Goal: Task Accomplishment & Management: Manage account settings

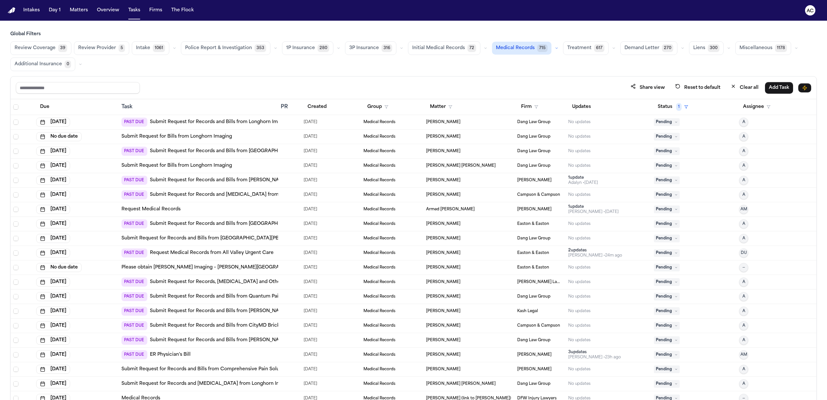
click at [15, 110] on th at bounding box center [22, 107] width 23 height 16
click at [15, 109] on span "Select all" at bounding box center [15, 106] width 5 height 5
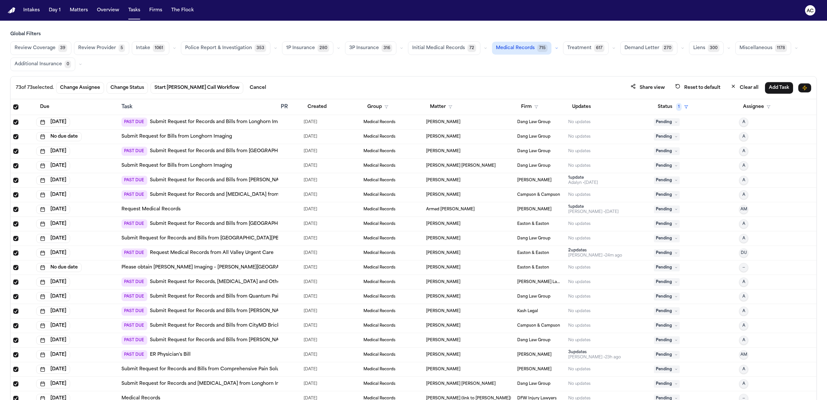
click at [16, 108] on span "Select all" at bounding box center [15, 106] width 5 height 5
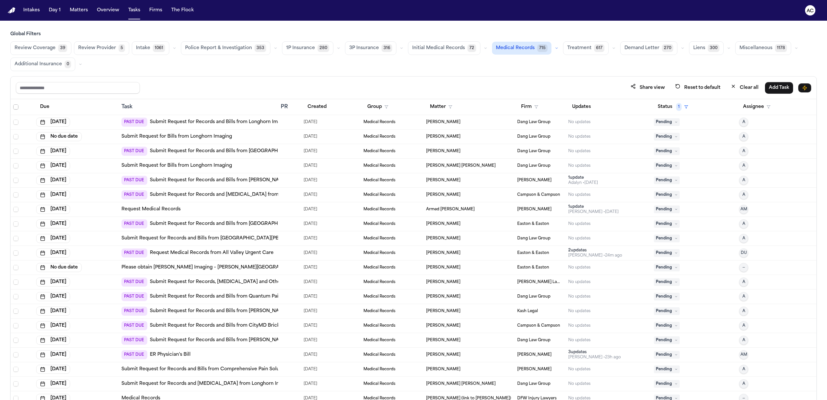
click at [16, 108] on span "Select all" at bounding box center [15, 106] width 5 height 5
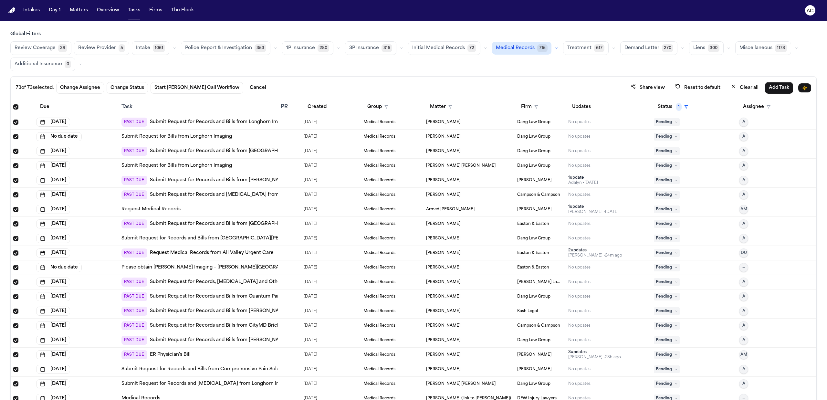
click at [16, 108] on span "Select all" at bounding box center [15, 106] width 5 height 5
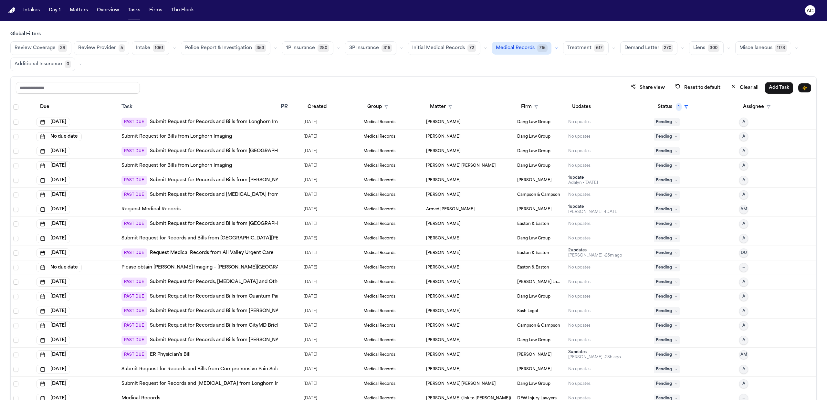
scroll to position [43, 0]
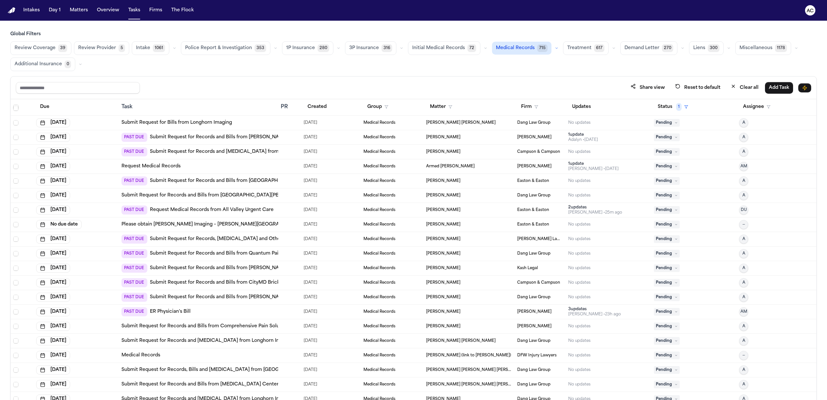
click at [255, 269] on link "Submit Request for Records and Bills from Sarsour's Physical Therapy and Wrestl…" at bounding box center [267, 268] width 235 height 6
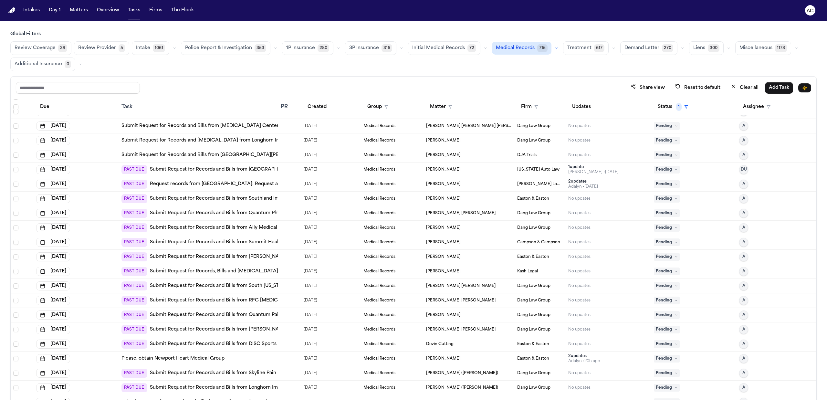
scroll to position [86, 0]
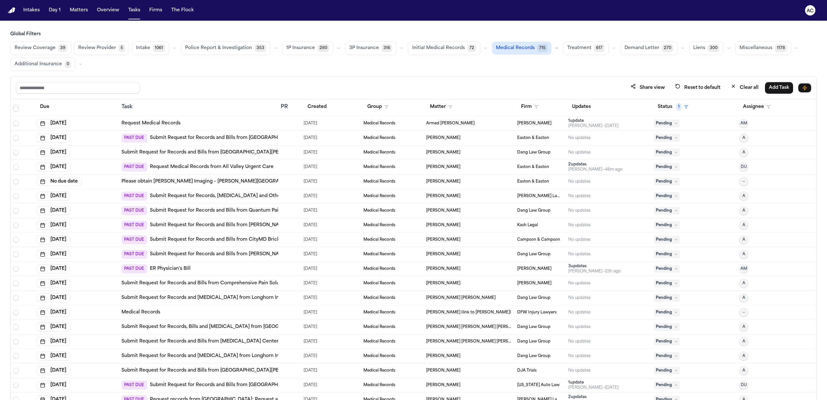
click at [254, 227] on link "Submit Request for Records and Bills from Sarsour's Physical Therapy and Wrestl…" at bounding box center [267, 225] width 235 height 6
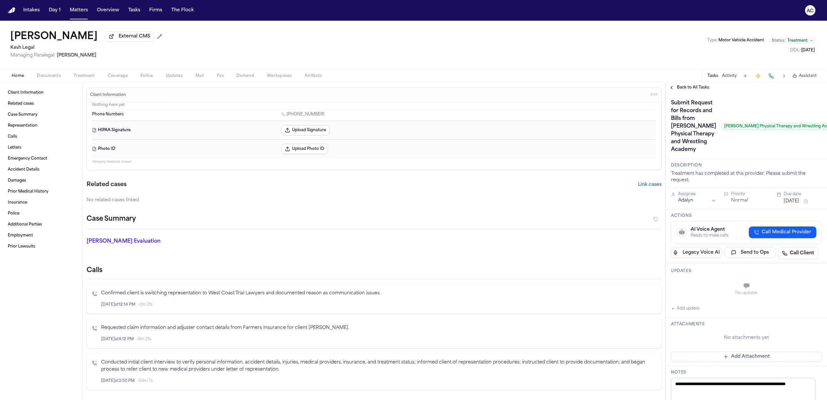
drag, startPoint x: 322, startPoint y: 116, endPoint x: 287, endPoint y: 114, distance: 34.3
click at [287, 114] on div "1 (617) 803-3822" at bounding box center [468, 115] width 375 height 6
copy link "(617) 803-3822"
click at [56, 74] on span "Documents" at bounding box center [49, 75] width 24 height 5
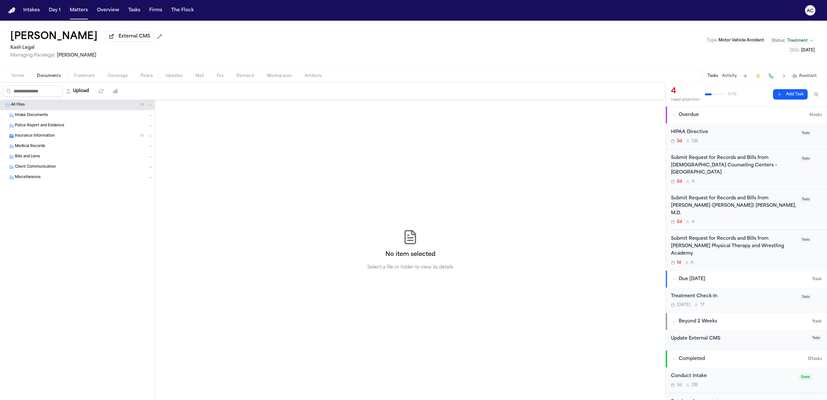
click at [49, 136] on span "Insurance Information" at bounding box center [35, 135] width 40 height 5
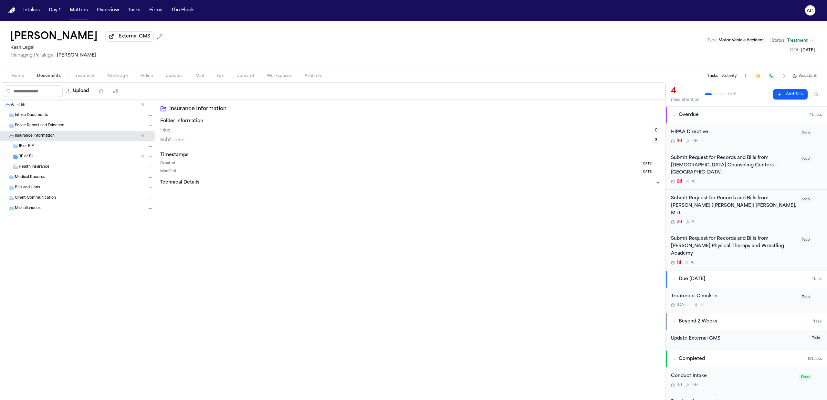
click at [50, 157] on div "3P or BI ( 1 )" at bounding box center [86, 157] width 135 height 6
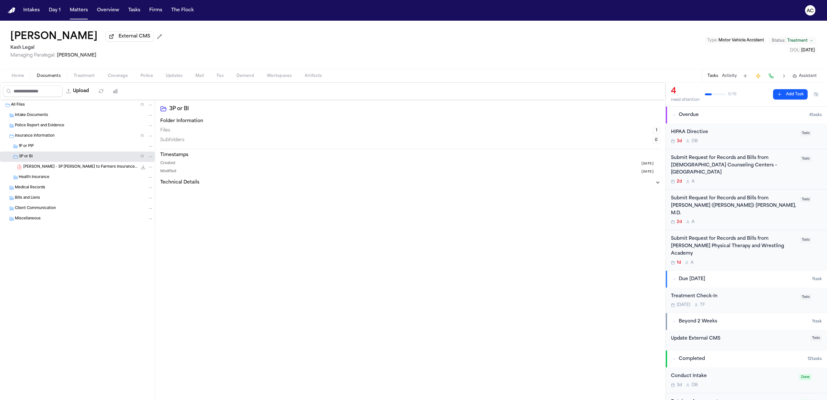
click at [55, 164] on span "M. Wang - 3P LOR to Farmers Insurance - 10.6.25" at bounding box center [80, 166] width 114 height 5
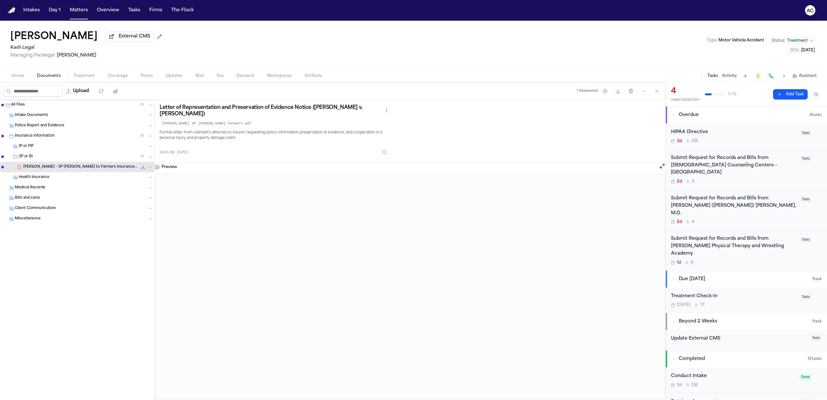
click at [16, 76] on span "Home" at bounding box center [18, 75] width 12 height 5
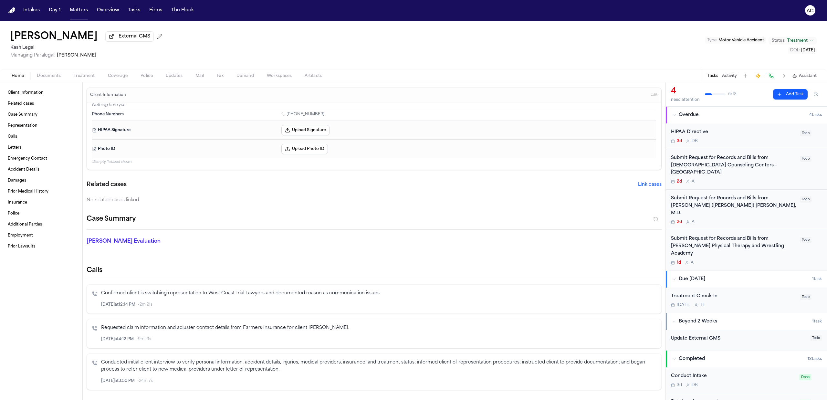
click at [724, 235] on div "Submit Request for Records and Bills from Sarsour's Physical Therapy and Wrestl…" at bounding box center [733, 246] width 125 height 22
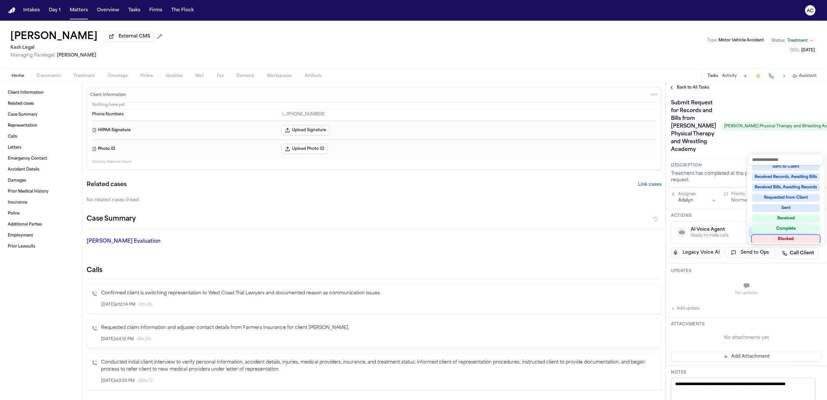
click at [786, 238] on div "Blocked" at bounding box center [785, 239] width 67 height 8
click at [716, 155] on div "Submit Request for Records and Bills from Sarsour's Physical Therapy and Wrestl…" at bounding box center [746, 126] width 151 height 57
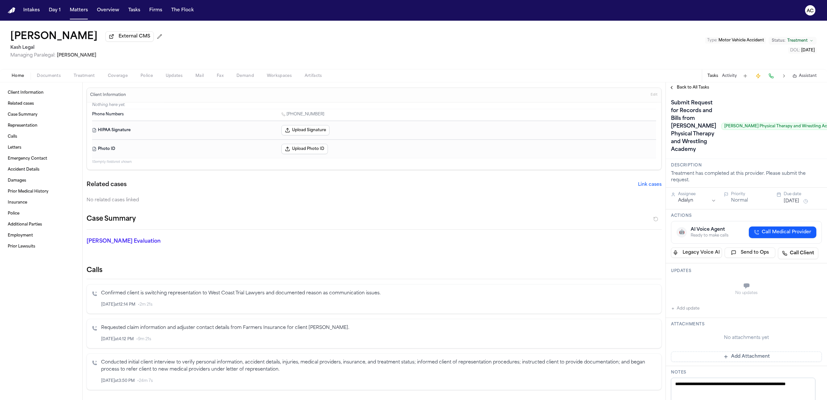
click at [687, 312] on button "Add update" at bounding box center [685, 308] width 28 height 8
click at [685, 304] on button "Private" at bounding box center [683, 301] width 5 height 5
click at [696, 293] on textarea "Add your update" at bounding box center [750, 286] width 138 height 13
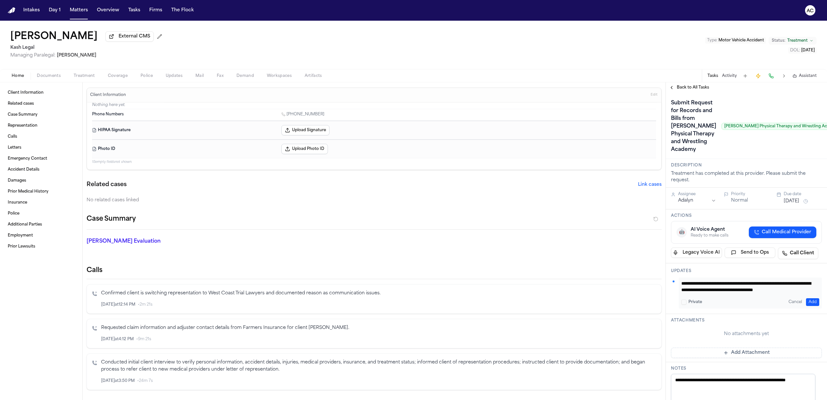
scroll to position [0, 0]
drag, startPoint x: 739, startPoint y: 329, endPoint x: 653, endPoint y: 315, distance: 87.0
click at [653, 315] on div "Client Information Related cases Case Summary Representation Calls Letters Emer…" at bounding box center [413, 240] width 827 height 317
type textarea "**********"
click at [807, 306] on button "Add" at bounding box center [812, 302] width 13 height 8
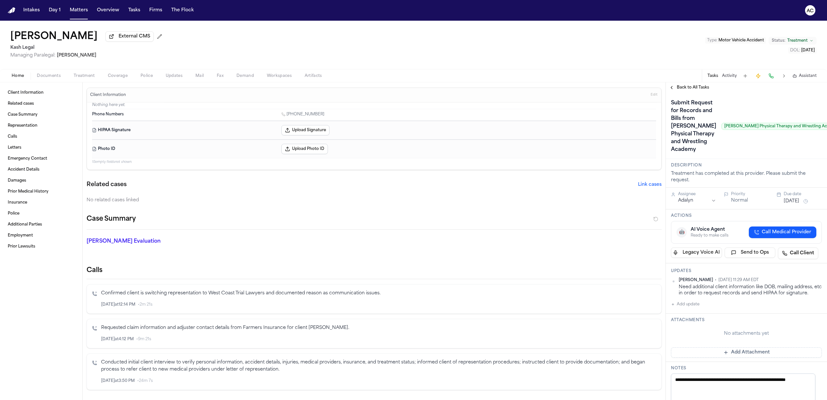
click at [691, 87] on span "Back to All Tasks" at bounding box center [692, 87] width 32 height 5
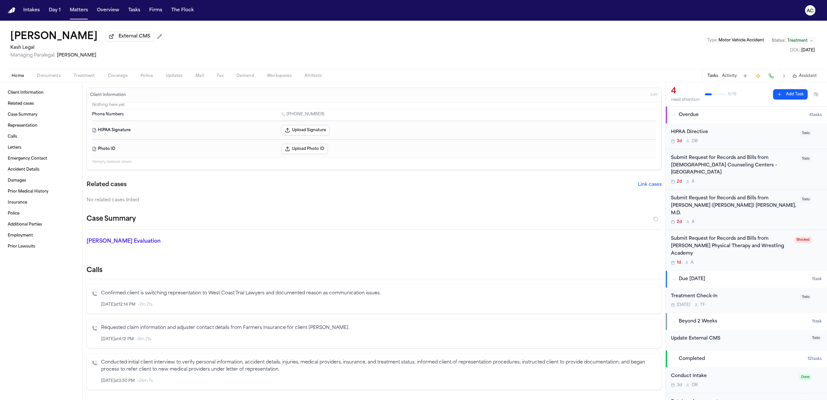
click at [690, 195] on div "Submit Request for Records and Bills from Yu-Xuan (John) Dang, M.D." at bounding box center [733, 206] width 125 height 22
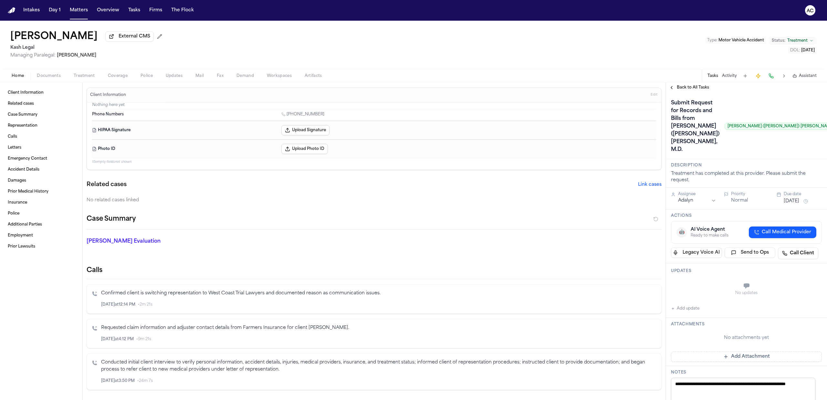
click at [686, 304] on button "Add update" at bounding box center [685, 308] width 28 height 8
click at [695, 280] on textarea "Add your update" at bounding box center [750, 286] width 138 height 13
paste textarea "**********"
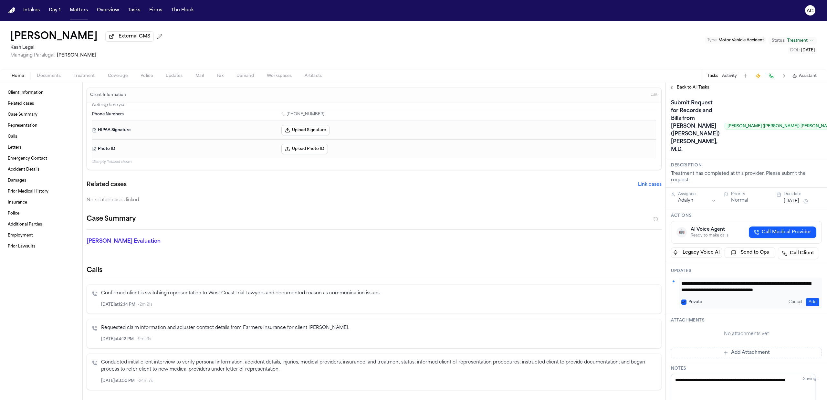
scroll to position [5, 0]
type textarea "**********"
click at [683, 299] on button "Private" at bounding box center [683, 301] width 5 height 5
click at [807, 298] on button "Add" at bounding box center [812, 302] width 13 height 8
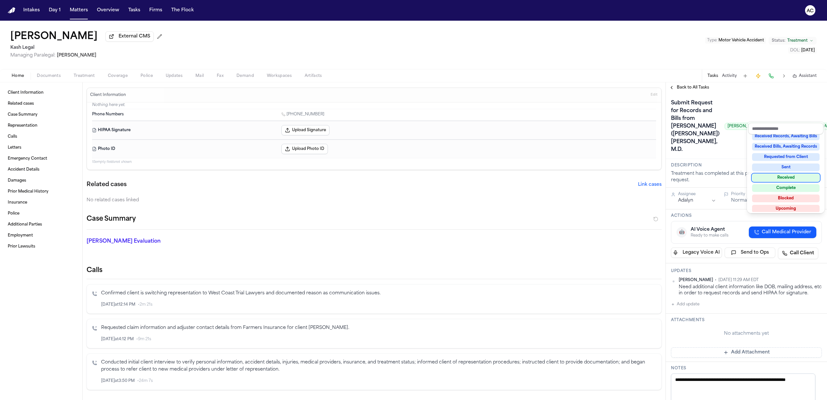
scroll to position [101, 0]
click at [791, 194] on div "Blocked" at bounding box center [785, 195] width 67 height 8
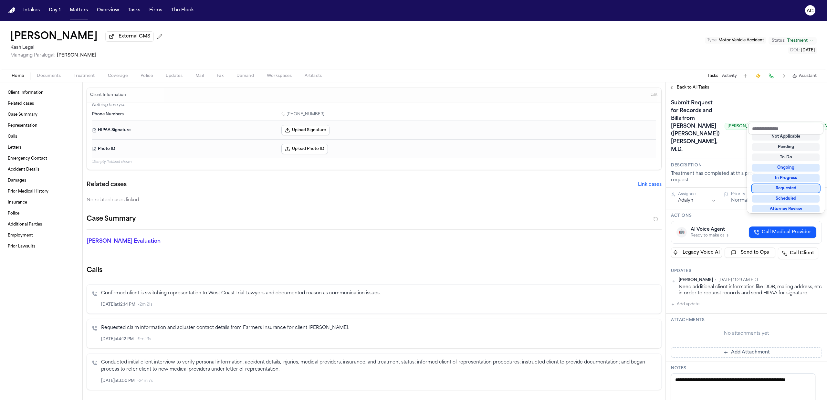
scroll to position [3, 0]
click at [683, 87] on div "**********" at bounding box center [745, 240] width 161 height 317
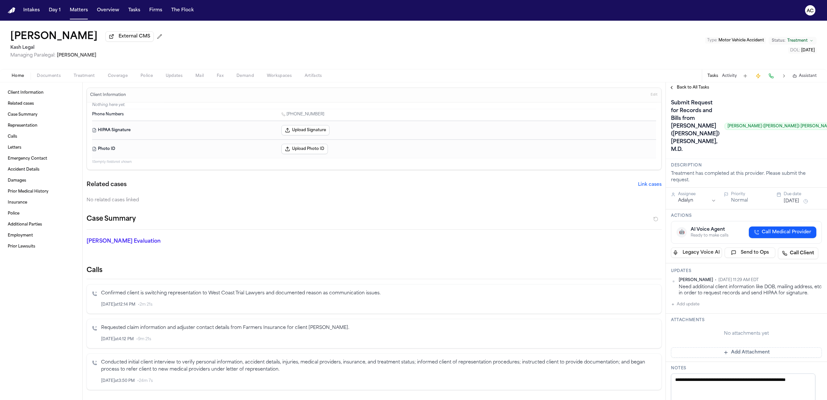
click at [673, 87] on button "Back to All Tasks" at bounding box center [688, 87] width 46 height 5
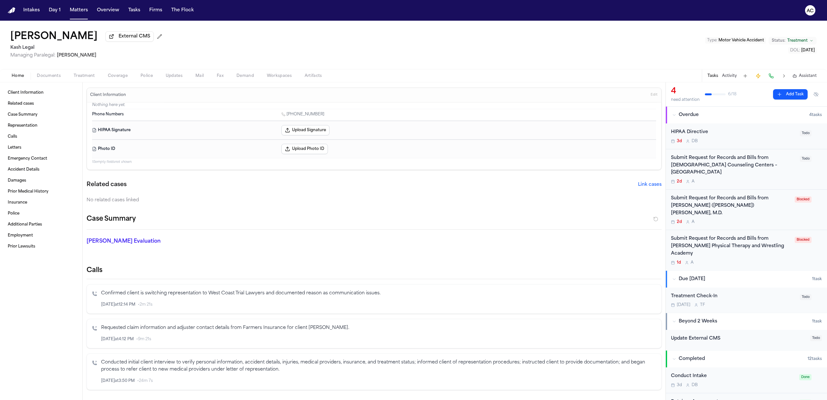
click at [703, 159] on div "Submit Request for Records and Bills from Christian Counseling Centers – San Ma…" at bounding box center [733, 165] width 125 height 22
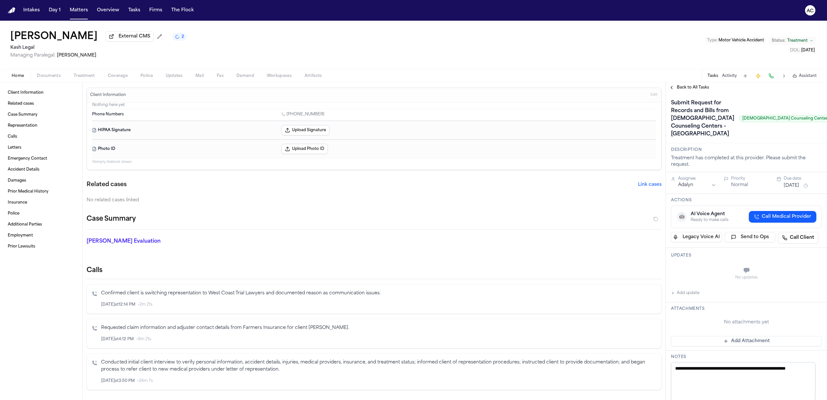
click at [685, 297] on button "Add update" at bounding box center [685, 293] width 28 height 8
click at [708, 277] on textarea "Add your update" at bounding box center [750, 270] width 138 height 13
paste textarea "**********"
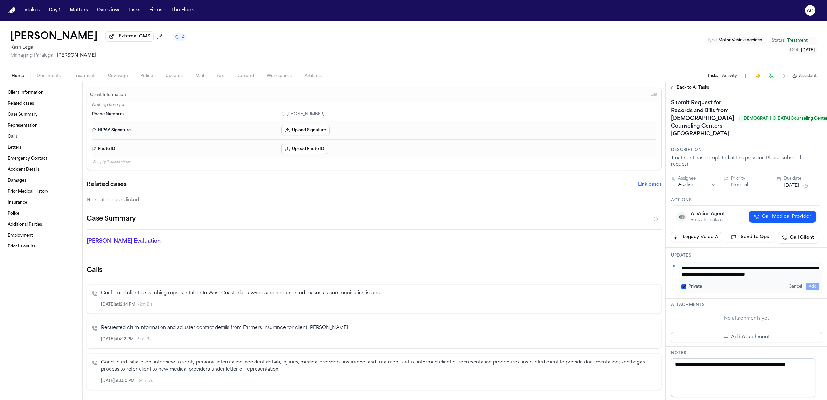
scroll to position [5, 0]
type textarea "**********"
click at [681, 293] on div "**********" at bounding box center [749, 277] width 143 height 31
click at [684, 289] on button "Private" at bounding box center [683, 286] width 5 height 5
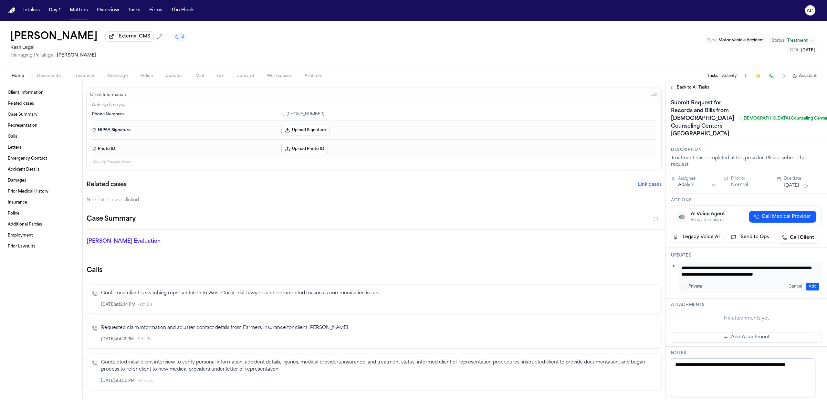
click at [810, 290] on button "Add" at bounding box center [812, 286] width 13 height 8
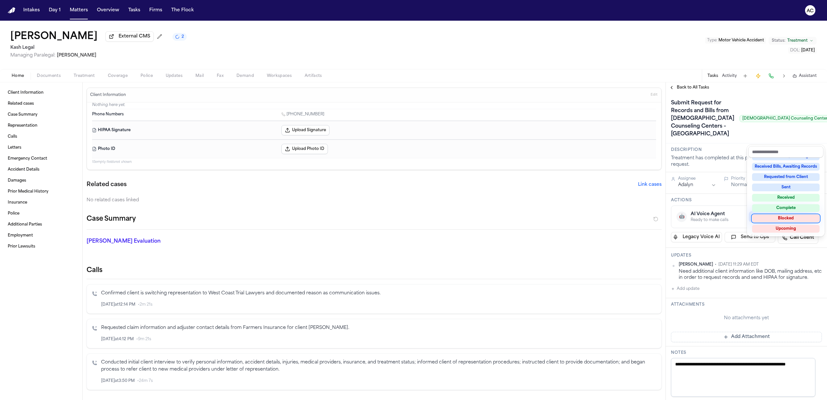
click at [790, 216] on div "Blocked" at bounding box center [785, 218] width 67 height 8
click at [692, 86] on div "**********" at bounding box center [745, 240] width 161 height 317
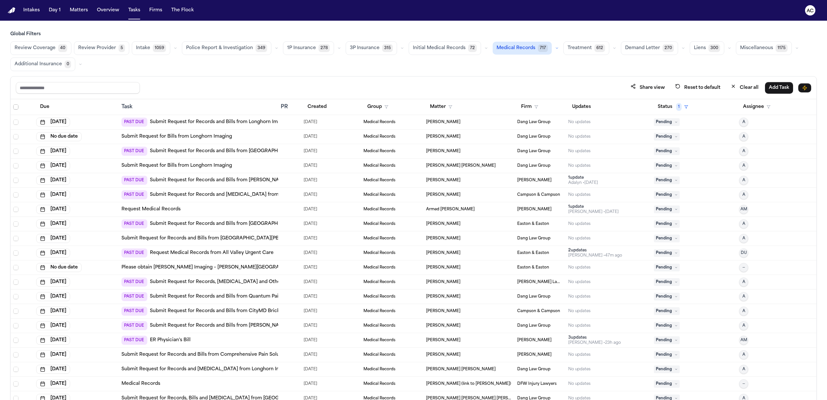
click at [15, 109] on span "Select all" at bounding box center [15, 106] width 5 height 5
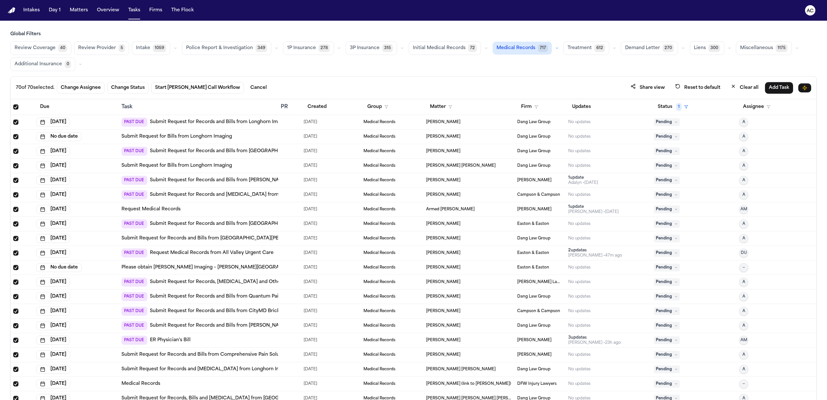
click at [16, 109] on span "Select all" at bounding box center [15, 106] width 5 height 5
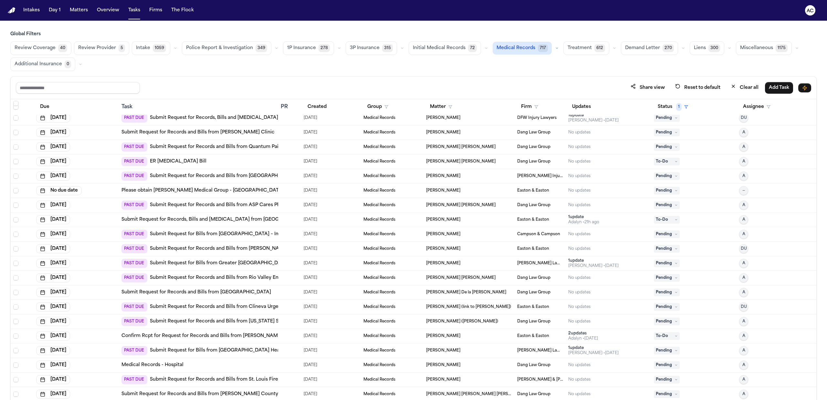
scroll to position [689, 0]
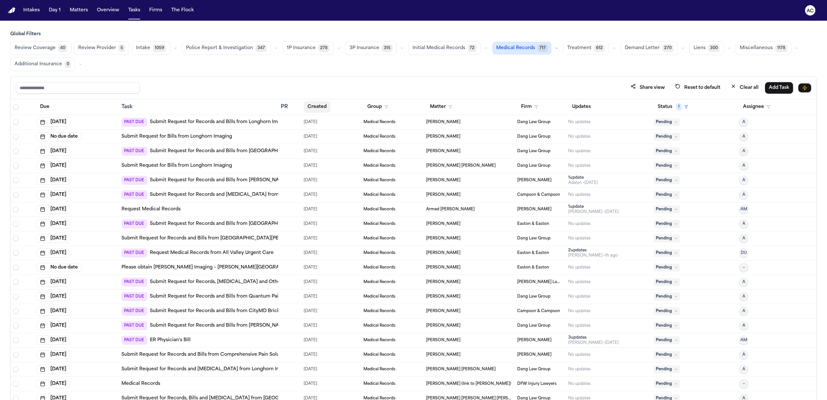
click at [323, 108] on button "Created" at bounding box center [316, 107] width 27 height 12
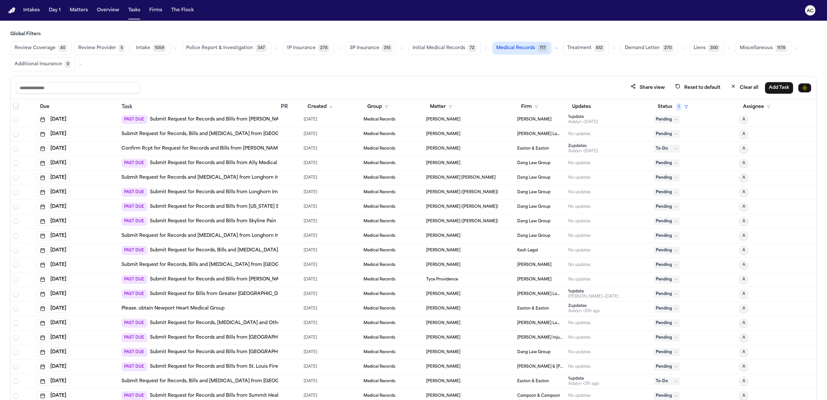
scroll to position [172, 0]
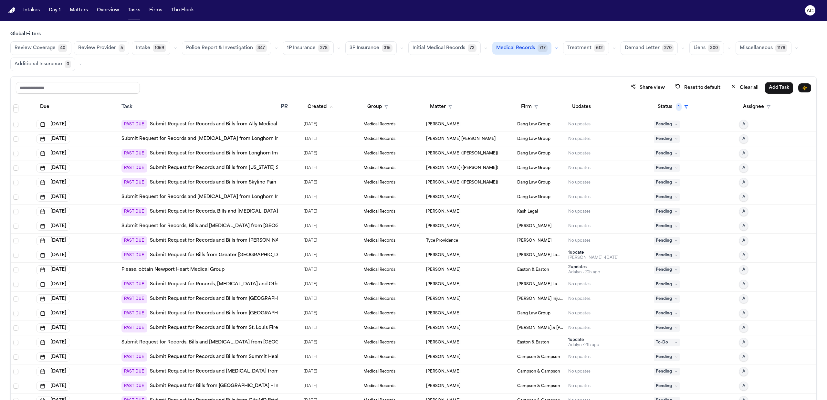
click at [246, 284] on link "Submit Request for Records, [MEDICAL_DATA] and Other from [GEOGRAPHIC_DATA] Hea…" at bounding box center [297, 284] width 294 height 6
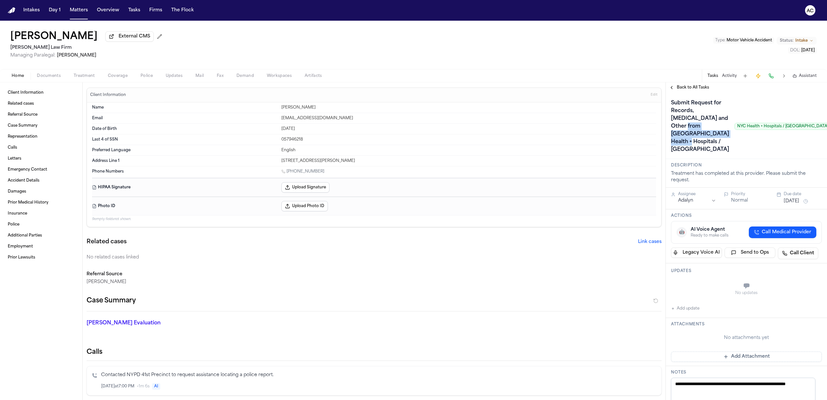
drag, startPoint x: 703, startPoint y: 156, endPoint x: 670, endPoint y: 144, distance: 35.0
click at [670, 144] on h1 "Submit Request for Records, Radiology and Other from NYC Health + Hospitals / H…" at bounding box center [699, 126] width 63 height 57
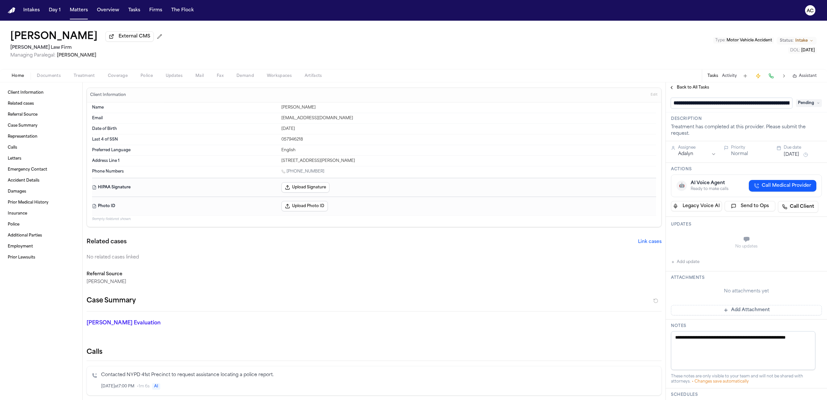
scroll to position [0, 118]
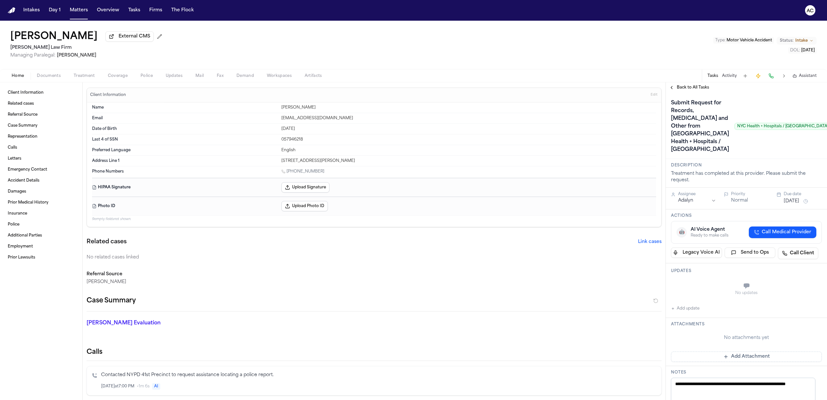
click at [85, 76] on span "Treatment" at bounding box center [84, 75] width 21 height 5
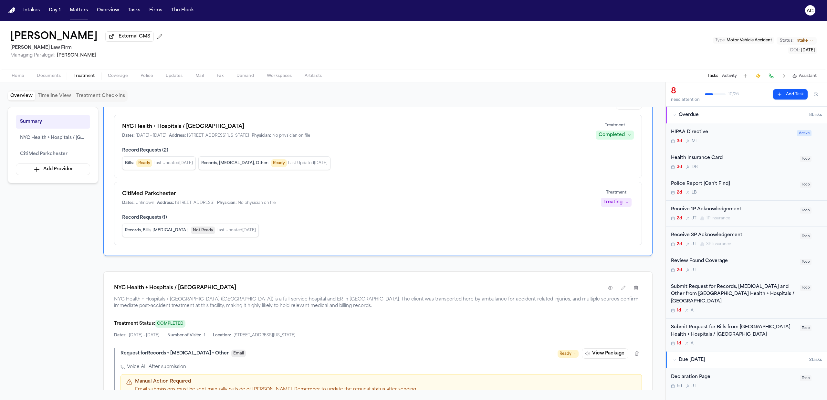
scroll to position [129, 0]
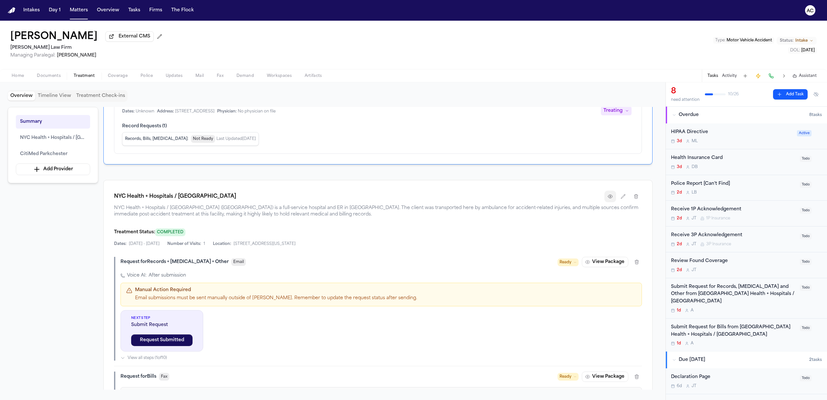
click at [611, 200] on button "button" at bounding box center [610, 196] width 12 height 12
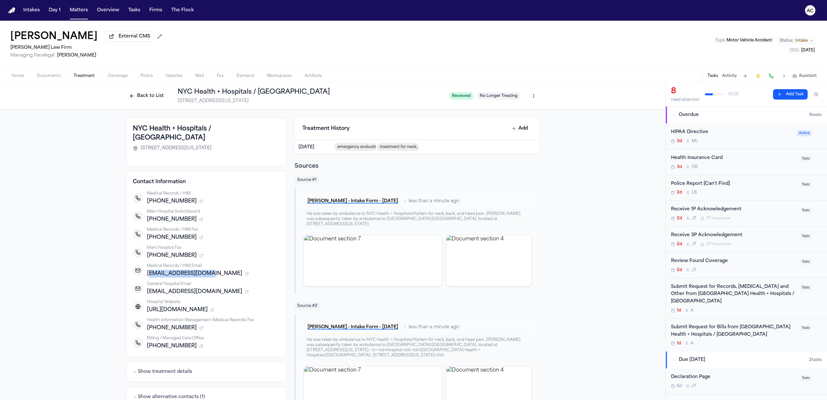
drag, startPoint x: 205, startPoint y: 266, endPoint x: 145, endPoint y: 264, distance: 59.4
click at [147, 270] on span "harlemhim@nychhc.org" at bounding box center [194, 274] width 95 height 8
copy span "harlemhim@nychhc.org"
click at [529, 95] on html "Intakes Day 1 Matters Overview Tasks Firms The Flock AC Michael Matos External …" at bounding box center [413, 200] width 827 height 400
click at [518, 132] on div "Edit Provider" at bounding box center [506, 131] width 55 height 10
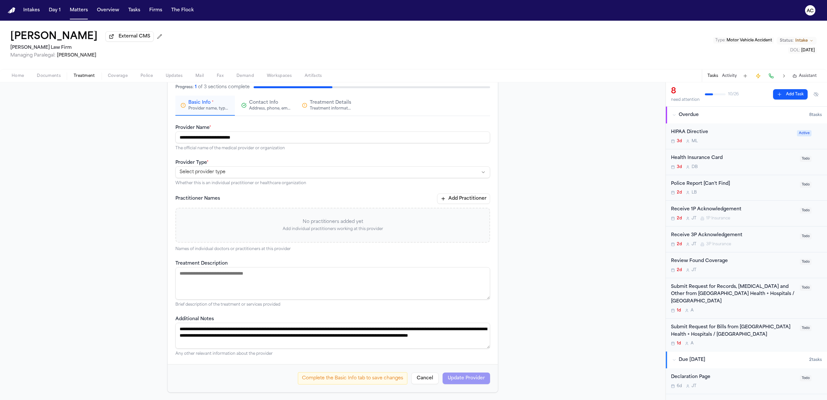
click at [275, 109] on div "Address, phone, email, and other contact details" at bounding box center [269, 108] width 41 height 5
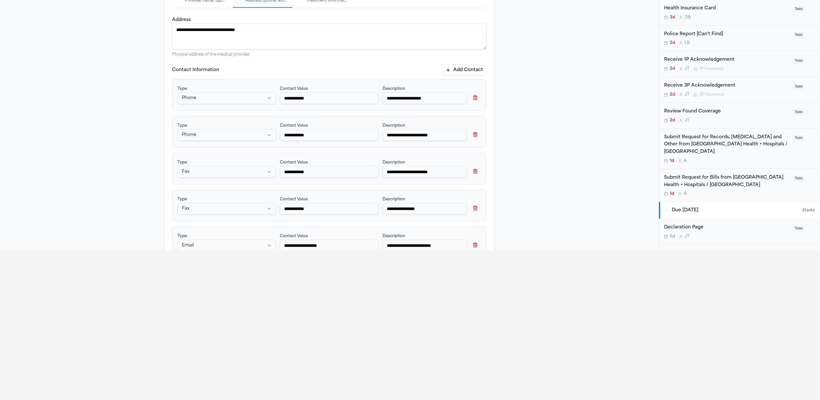
click at [455, 69] on button "Add Contact" at bounding box center [464, 70] width 45 height 10
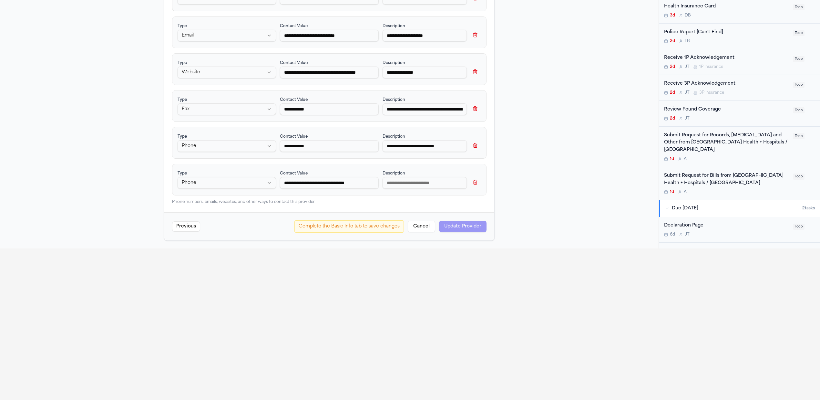
scroll to position [0, 0]
type input "**********"
click at [243, 184] on html "**********" at bounding box center [410, 49] width 820 height 400
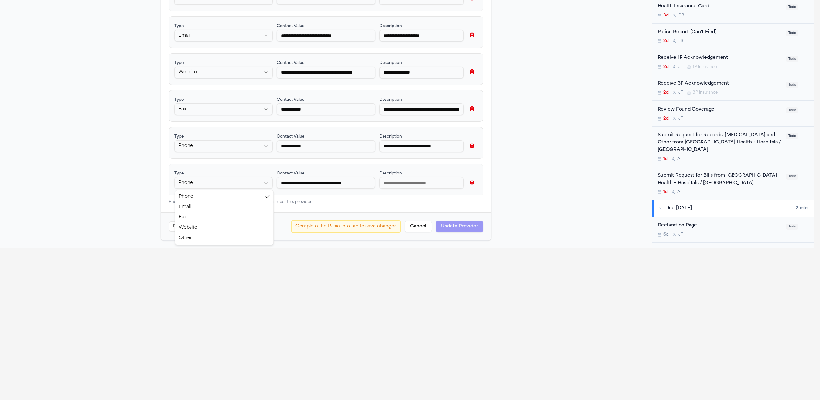
scroll to position [0, 0]
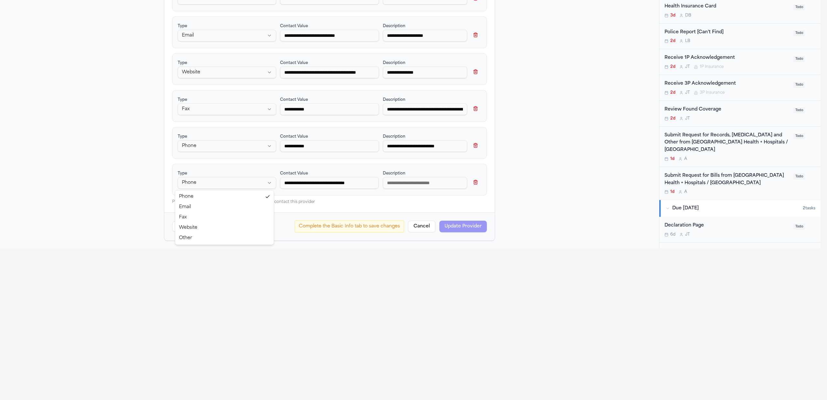
select select "*****"
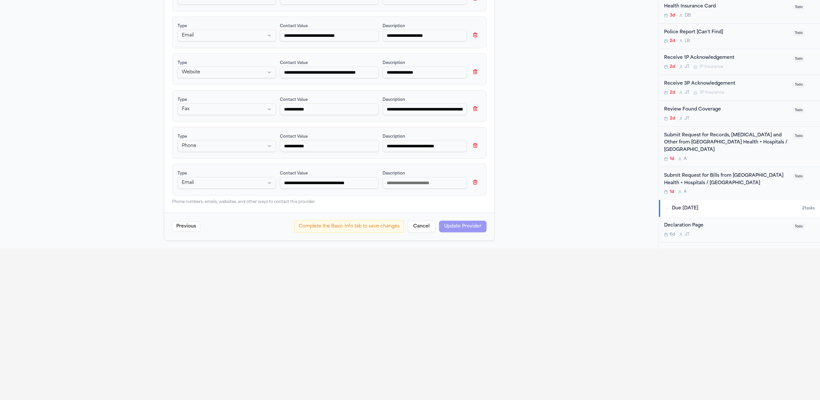
click at [393, 187] on input at bounding box center [425, 183] width 84 height 12
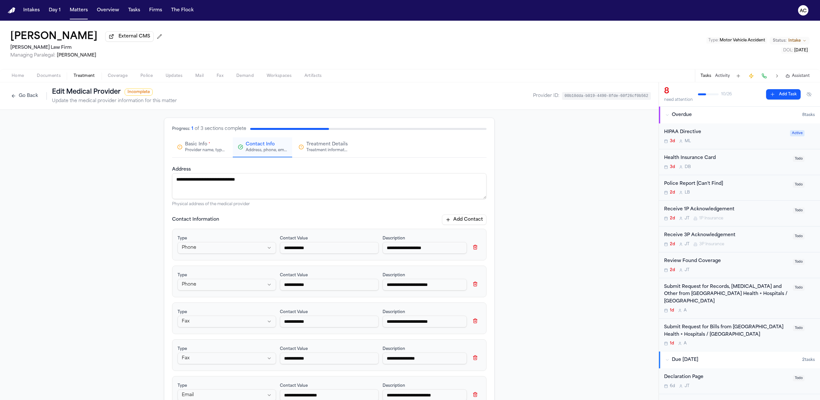
type input "**********"
click at [210, 147] on div "Basic Info * Provider name, type, and general information" at bounding box center [205, 147] width 41 height 12
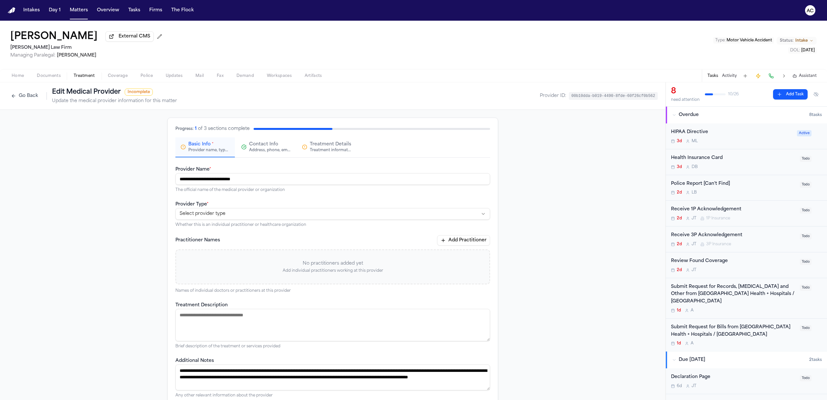
click at [244, 208] on html "**********" at bounding box center [413, 200] width 827 height 400
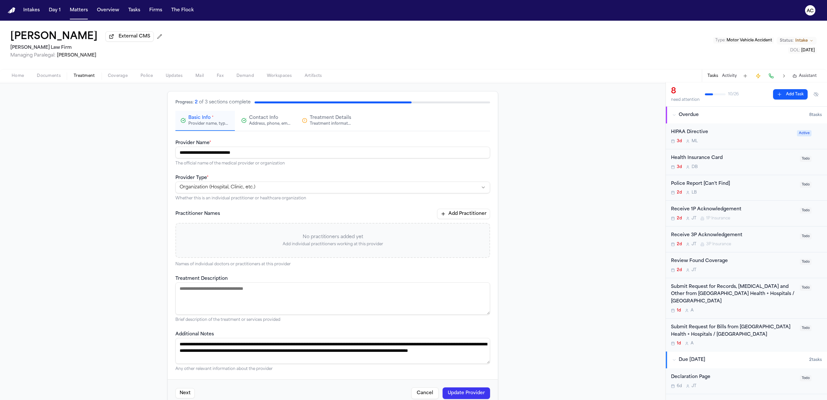
scroll to position [41, 0]
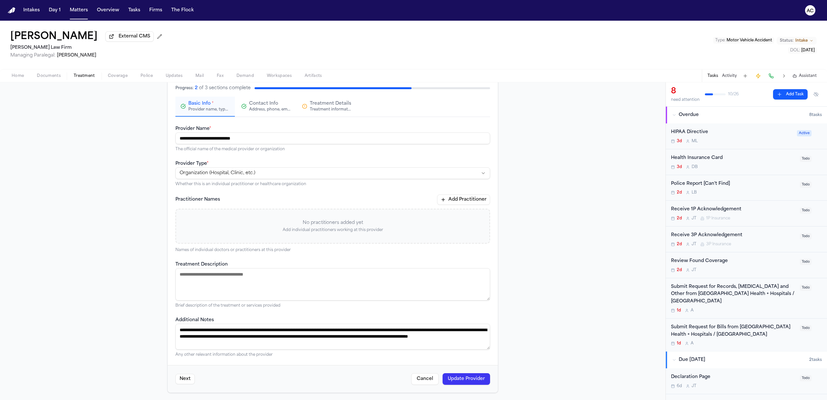
click at [467, 381] on button "Update Provider" at bounding box center [465, 379] width 47 height 12
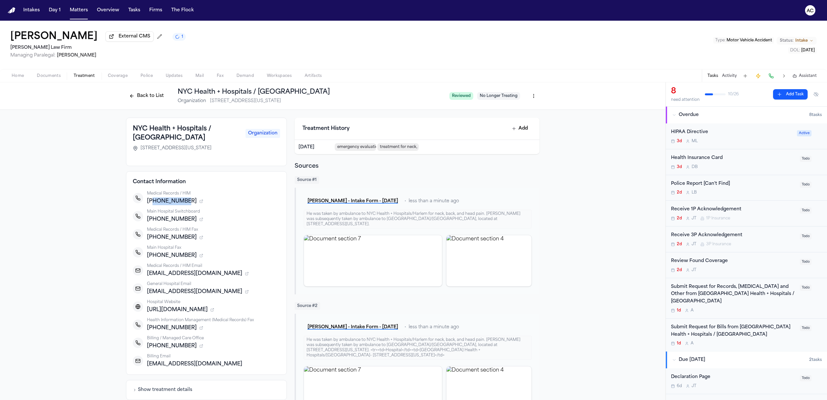
drag, startPoint x: 175, startPoint y: 190, endPoint x: 149, endPoint y: 194, distance: 26.1
click at [149, 197] on span "+12129392777" at bounding box center [172, 201] width 50 height 8
copy span "2129392777"
click at [708, 287] on div "Submit Request for Records, Radiology and Other from NYC Health + Hospitals / H…" at bounding box center [733, 294] width 125 height 22
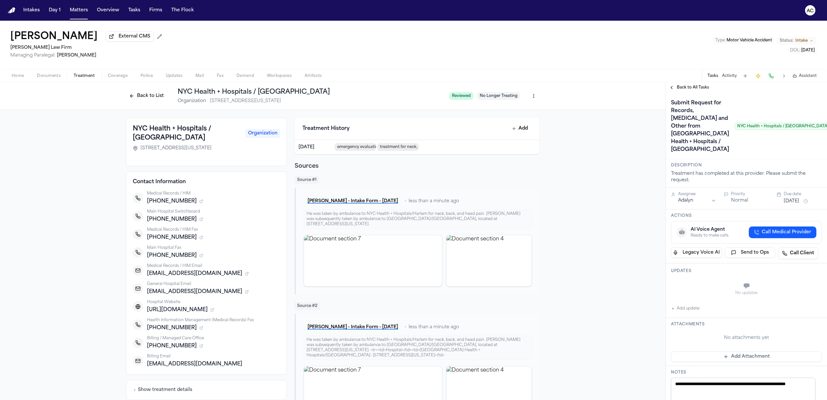
click at [691, 312] on button "Add update" at bounding box center [685, 308] width 28 height 8
click at [695, 292] on textarea "Add your update" at bounding box center [750, 286] width 138 height 13
type textarea "**********"
click at [806, 306] on button "Add" at bounding box center [812, 302] width 13 height 8
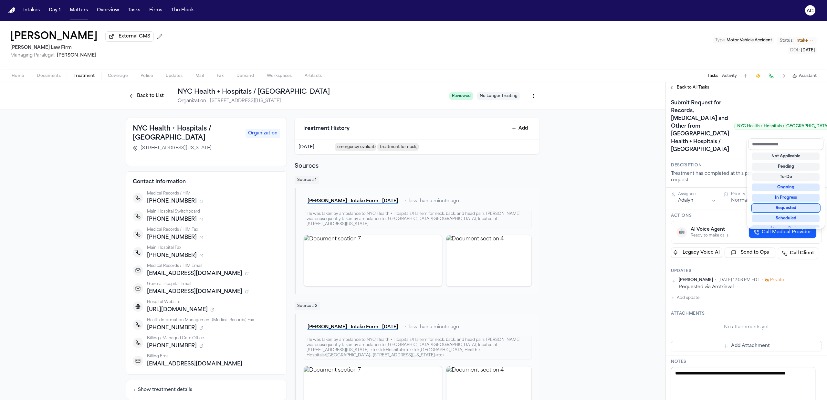
click at [797, 209] on div "Requested" at bounding box center [785, 208] width 67 height 8
click at [693, 87] on div "**********" at bounding box center [745, 240] width 161 height 317
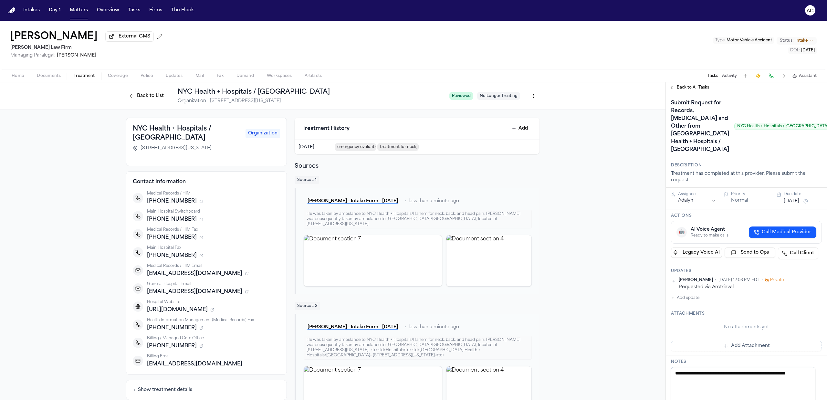
click at [680, 83] on div "Back to All Tasks" at bounding box center [745, 87] width 161 height 10
click at [683, 86] on span "Back to All Tasks" at bounding box center [692, 87] width 32 height 5
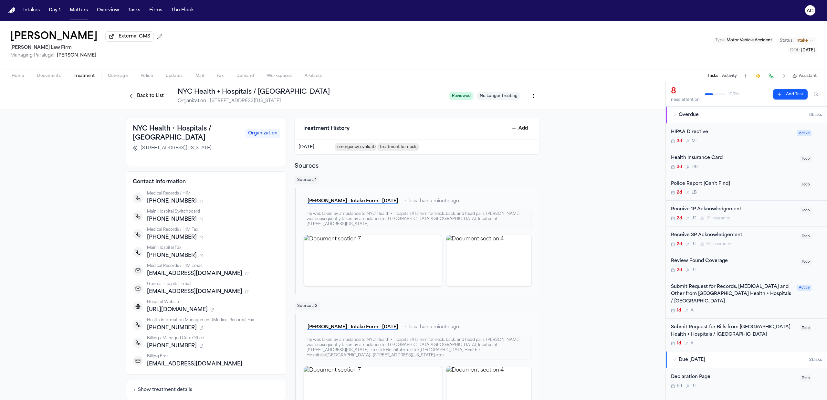
click at [704, 324] on div "Submit Request for Bills from NYC Health + Hospitals / Harlem" at bounding box center [733, 330] width 125 height 15
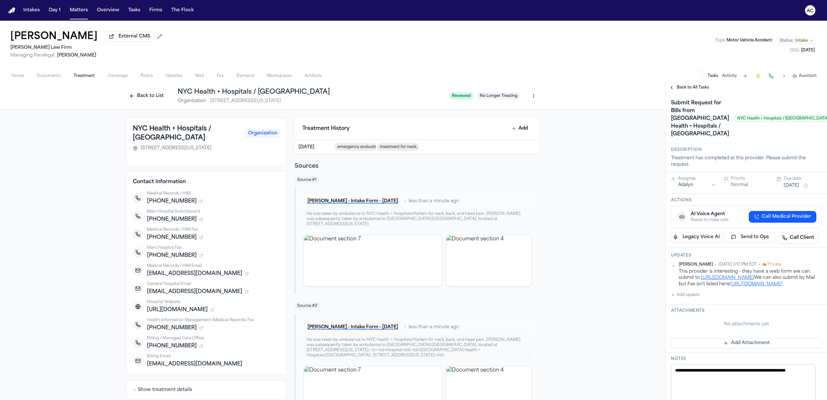
click at [693, 299] on button "Add update" at bounding box center [685, 295] width 28 height 8
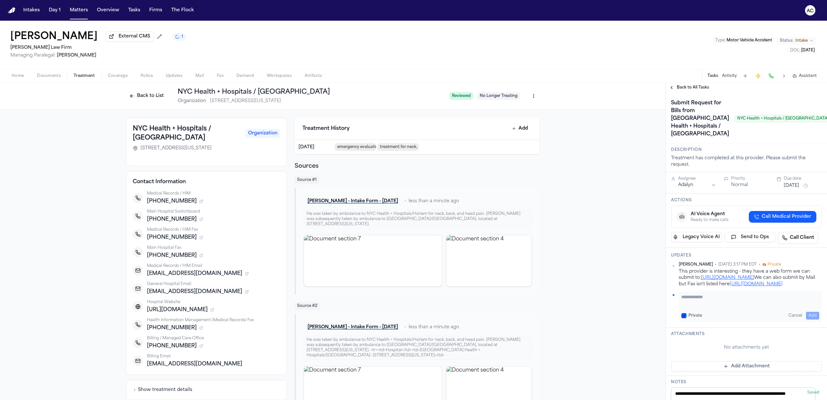
click at [695, 306] on textarea "Add your update" at bounding box center [750, 299] width 138 height 13
paste textarea "**********"
type textarea "**********"
click at [683, 318] on button "Private" at bounding box center [683, 315] width 5 height 5
click at [809, 319] on button "Add" at bounding box center [812, 316] width 13 height 8
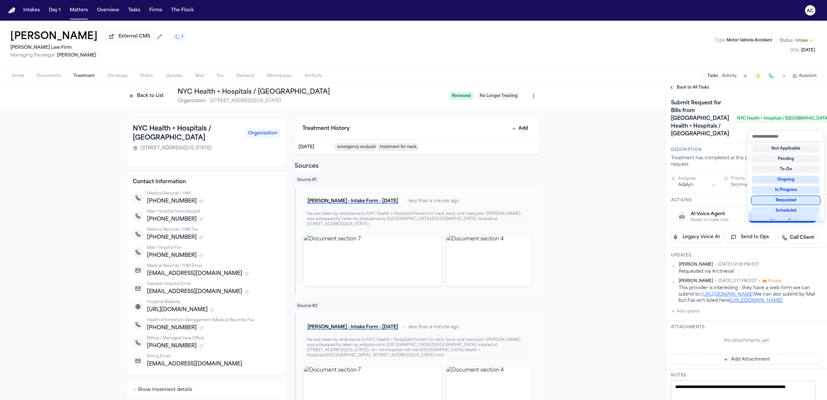
click at [788, 200] on div "Requested" at bounding box center [785, 200] width 67 height 8
drag, startPoint x: 708, startPoint y: 105, endPoint x: 703, endPoint y: 110, distance: 7.3
click at [708, 104] on div "Submit Request for Bills from NYC Health + Hospitals / Harlem NYC Health + Hosp…" at bounding box center [746, 118] width 151 height 41
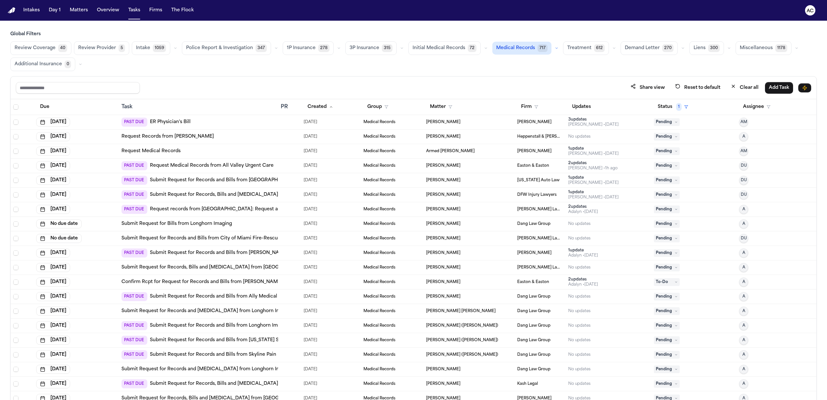
scroll to position [172, 0]
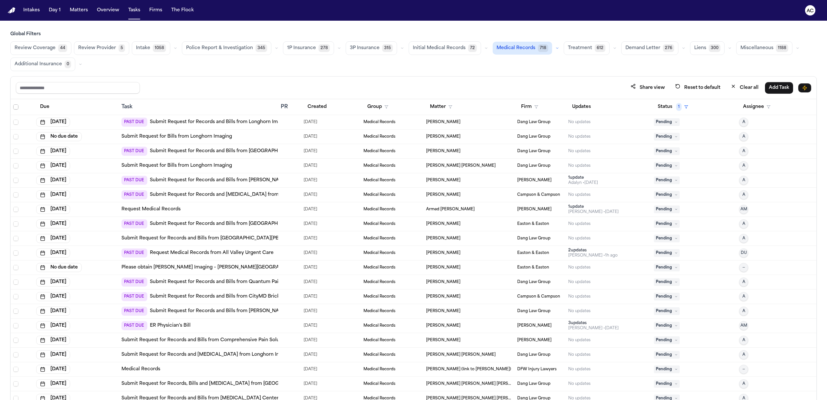
click at [14, 109] on span "Select all" at bounding box center [15, 106] width 5 height 5
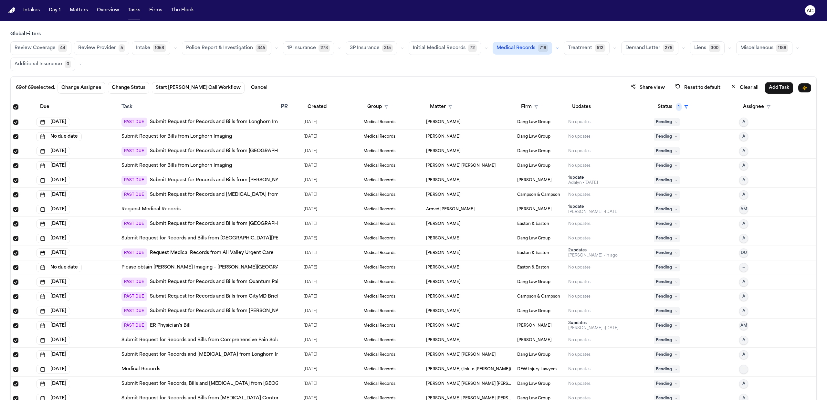
click at [16, 109] on span "Select all" at bounding box center [15, 106] width 5 height 5
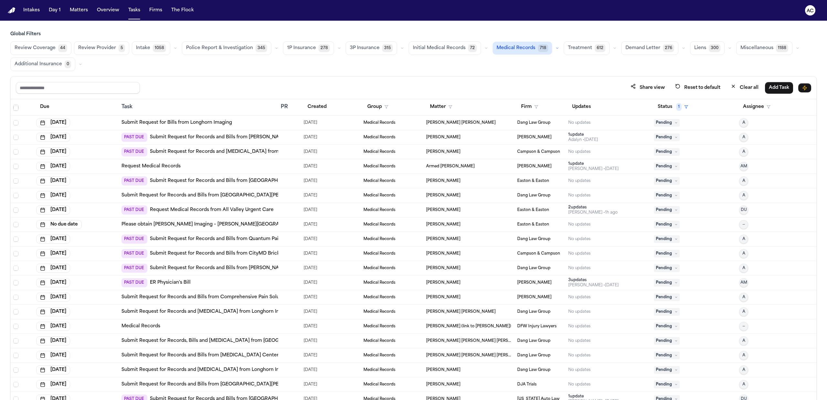
scroll to position [86, 0]
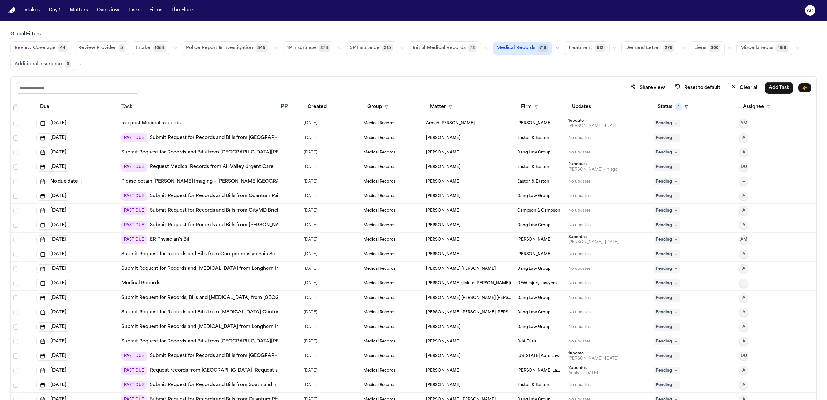
click at [200, 339] on link "Submit Request for Records and Bills from St. Mary High Desert Victorville Urge…" at bounding box center [243, 341] width 244 height 6
click at [297, 66] on div "Review Coverage 44 Review Provider 5 Intake 1058 Police Report & Investigation …" at bounding box center [413, 56] width 806 height 30
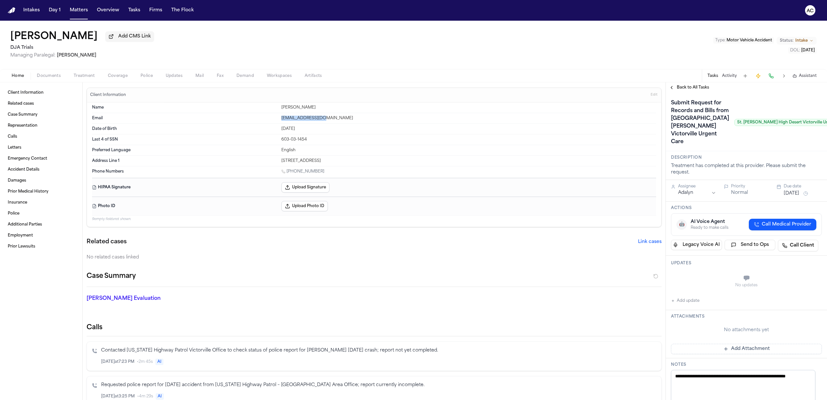
drag, startPoint x: 329, startPoint y: 119, endPoint x: 266, endPoint y: 119, distance: 63.3
click at [266, 119] on div "Email [EMAIL_ADDRESS][DOMAIN_NAME]" at bounding box center [374, 118] width 564 height 11
copy div "[EMAIL_ADDRESS][DOMAIN_NAME]"
drag, startPoint x: 307, startPoint y: 141, endPoint x: 303, endPoint y: 140, distance: 4.6
click at [303, 140] on div "603-03-1454" at bounding box center [468, 139] width 375 height 5
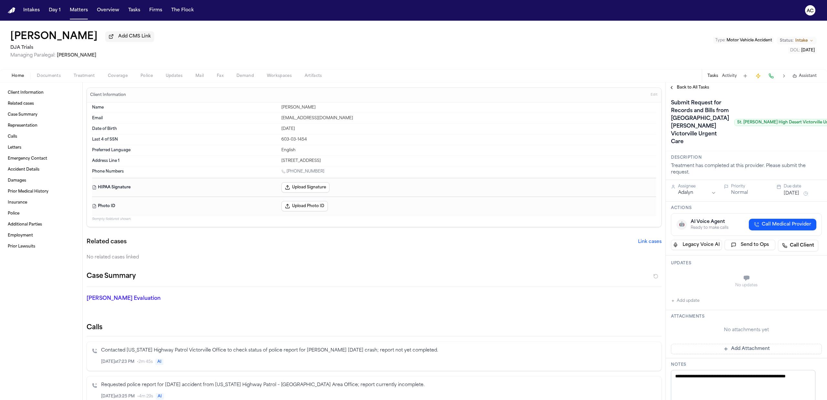
drag, startPoint x: 322, startPoint y: 173, endPoint x: 287, endPoint y: 172, distance: 34.9
click at [287, 172] on div "[PHONE_NUMBER]" at bounding box center [468, 172] width 375 height 6
copy link "[PHONE_NUMBER]"
drag, startPoint x: 307, startPoint y: 139, endPoint x: 296, endPoint y: 141, distance: 11.8
click at [296, 141] on div "Last 4 of SSN 603-03-1454" at bounding box center [374, 139] width 564 height 11
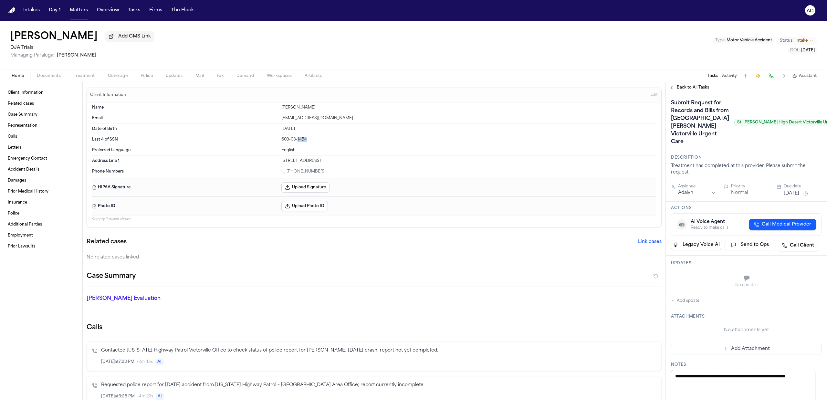
copy div "1454"
drag, startPoint x: 362, startPoint y: 163, endPoint x: 269, endPoint y: 163, distance: 92.7
click at [269, 163] on div "Address Line 1 13354 Sunchief Ct, Victorville, CA 92392" at bounding box center [374, 161] width 564 height 10
copy div "13354 Sunchief Ct, Victorville, CA 92392"
click at [39, 71] on div "Home Documents Treatment Coverage Police Updates Mail Fax Demand Workspaces Art…" at bounding box center [413, 75] width 827 height 13
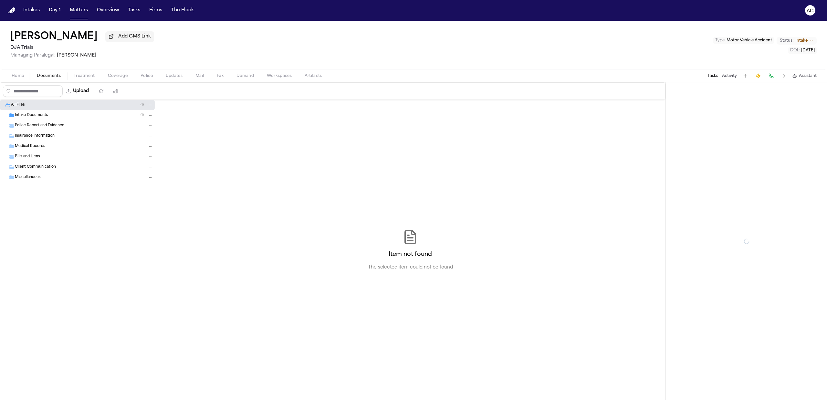
drag, startPoint x: 46, startPoint y: 74, endPoint x: 49, endPoint y: 87, distance: 12.5
click at [47, 74] on span "Documents" at bounding box center [49, 75] width 24 height 5
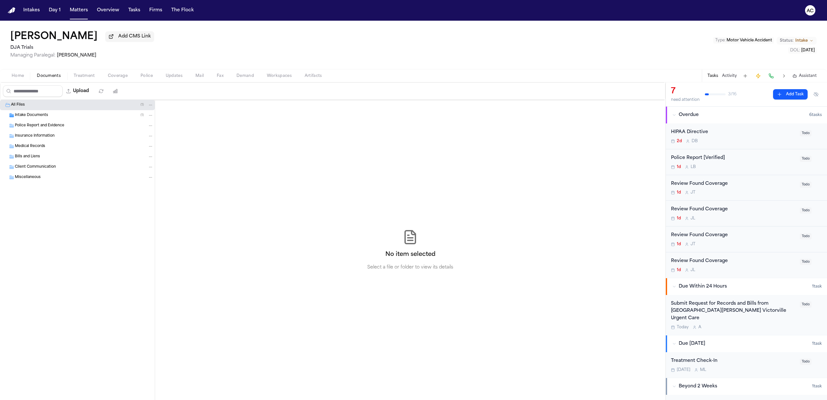
click at [45, 116] on span "Intake Documents" at bounding box center [31, 115] width 33 height 5
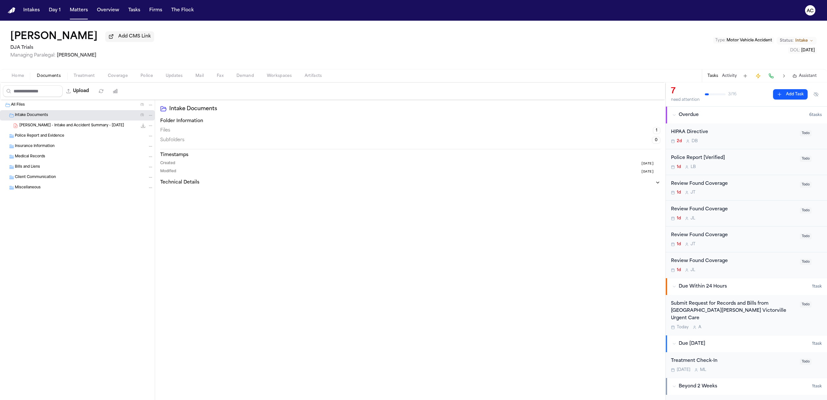
click at [55, 126] on span "C. Castera - Intake and Accident Summary - 10.7.25" at bounding box center [71, 125] width 105 height 5
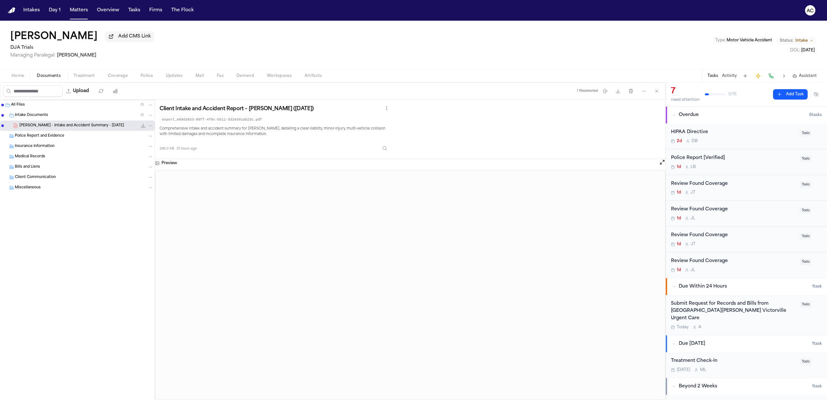
click at [733, 305] on div "Submit Request for Records and Bills from St. Mary High Desert Victorville Urge…" at bounding box center [733, 311] width 125 height 22
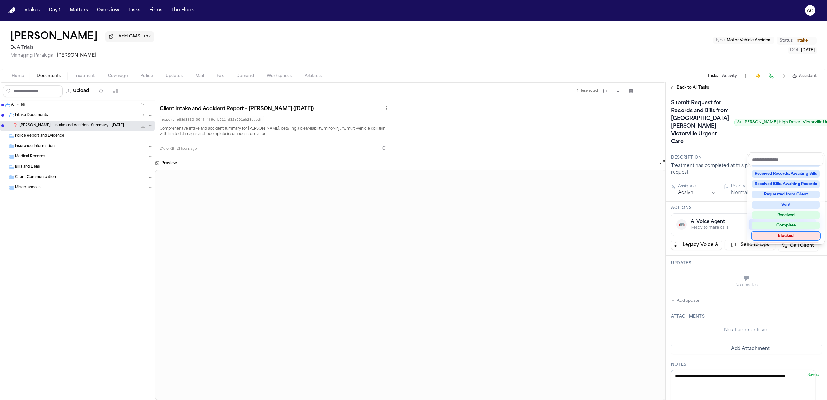
click at [792, 238] on div "Blocked" at bounding box center [785, 236] width 67 height 8
click at [688, 350] on div "**********" at bounding box center [745, 324] width 161 height 462
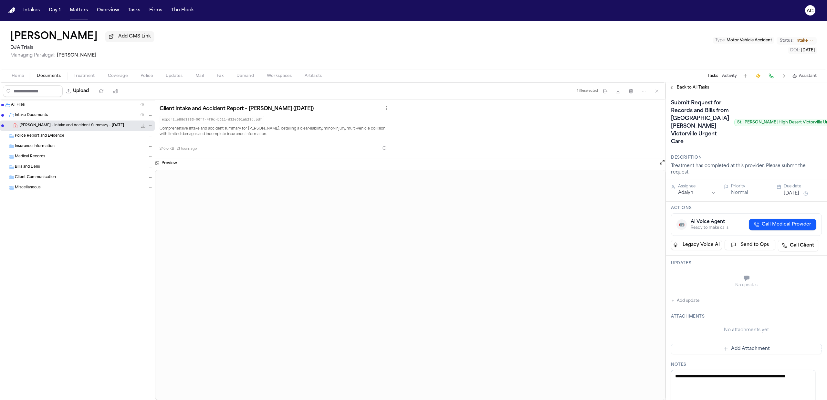
click at [688, 304] on button "Add update" at bounding box center [685, 301] width 28 height 8
drag, startPoint x: 696, startPoint y: 326, endPoint x: 700, endPoint y: 326, distance: 4.2
click at [696, 285] on textarea "Add your update" at bounding box center [750, 278] width 138 height 13
type textarea "**********"
click at [684, 297] on button "Private" at bounding box center [683, 294] width 5 height 5
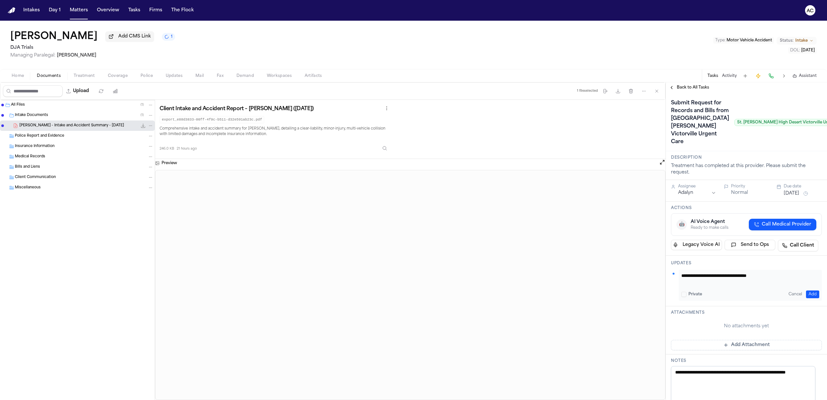
click at [806, 298] on button "Add" at bounding box center [812, 294] width 13 height 8
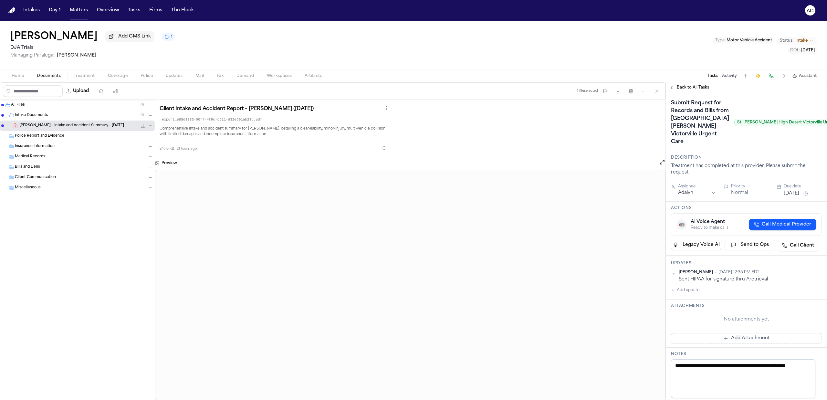
click at [672, 88] on button "Back to All Tasks" at bounding box center [688, 87] width 46 height 5
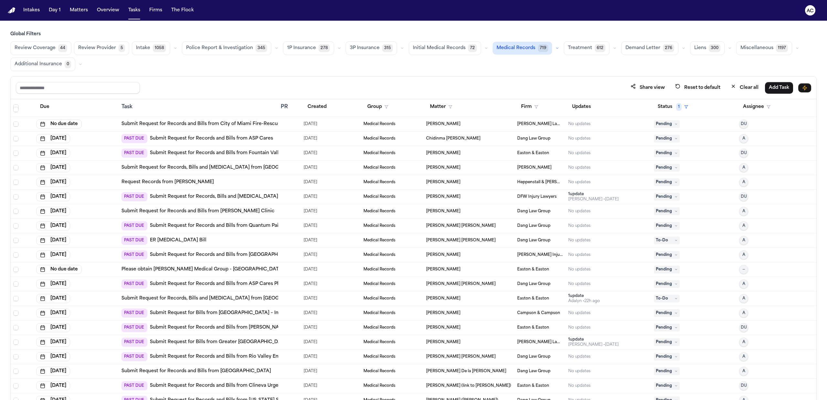
scroll to position [517, 0]
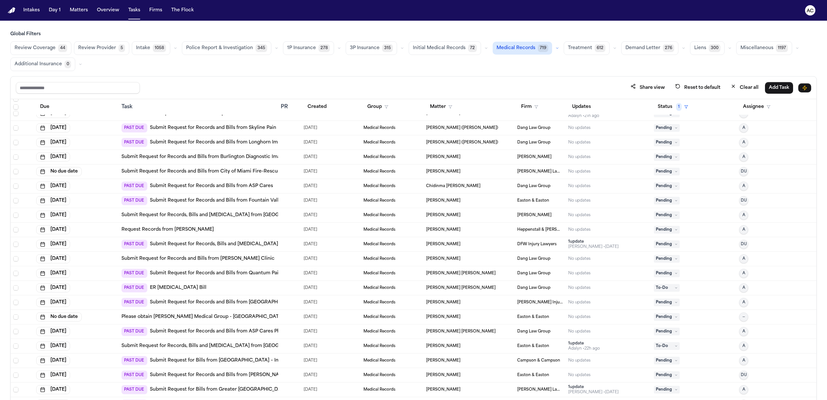
click at [235, 242] on link "Submit Request for Records, Bills and [MEDICAL_DATA] from [US_STATE] [MEDICAL_D…" at bounding box center [272, 244] width 245 height 6
click at [531, 104] on button "Firm" at bounding box center [529, 107] width 25 height 12
click at [546, 189] on div "Dang Law Group" at bounding box center [560, 187] width 85 height 8
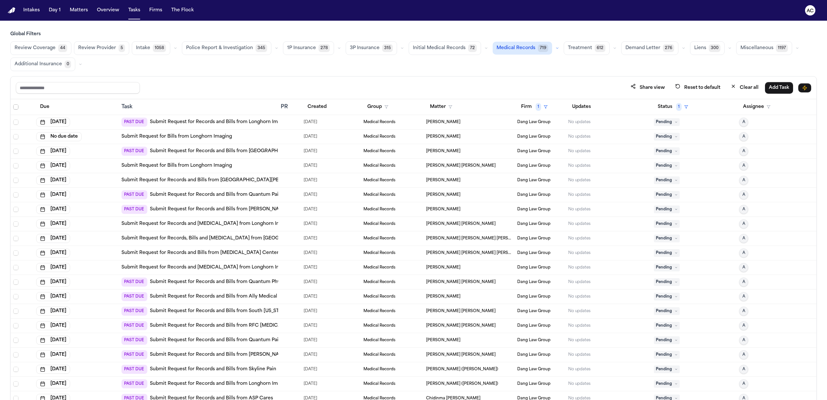
click at [15, 108] on span "Select all" at bounding box center [15, 106] width 5 height 5
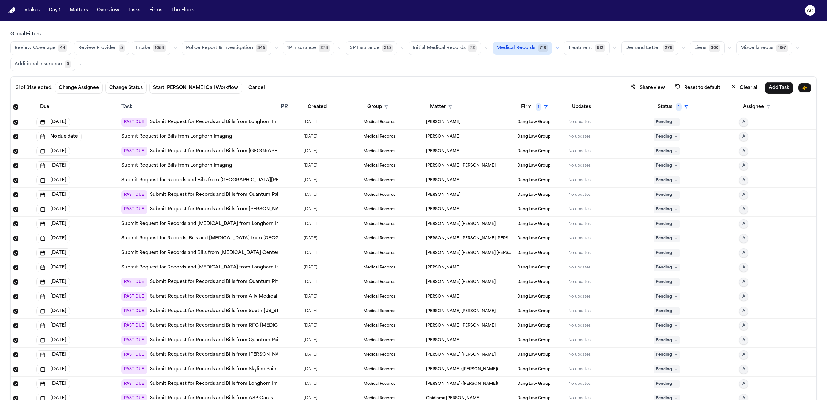
click at [16, 108] on span "Select all" at bounding box center [15, 106] width 5 height 5
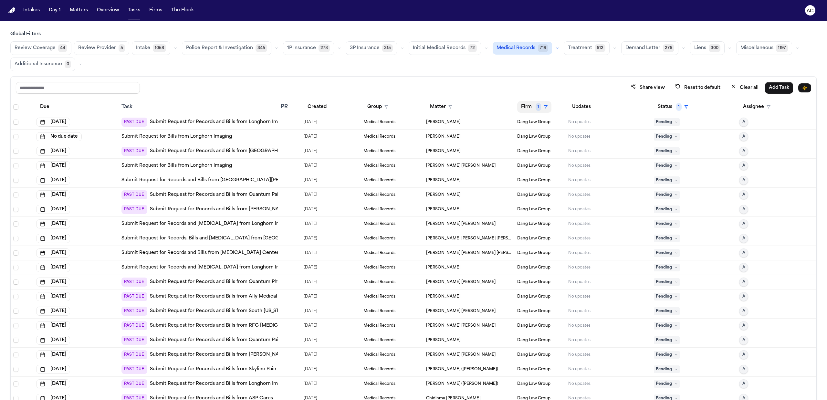
click at [543, 109] on icon "button" at bounding box center [545, 107] width 4 height 4
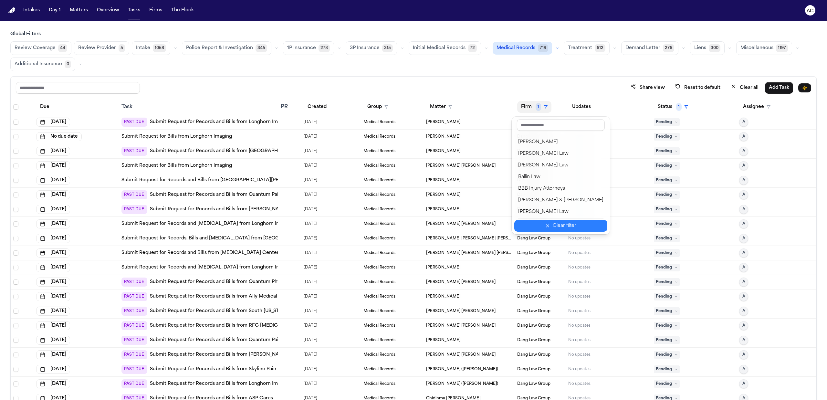
click at [555, 226] on div "Clear filter" at bounding box center [564, 226] width 24 height 8
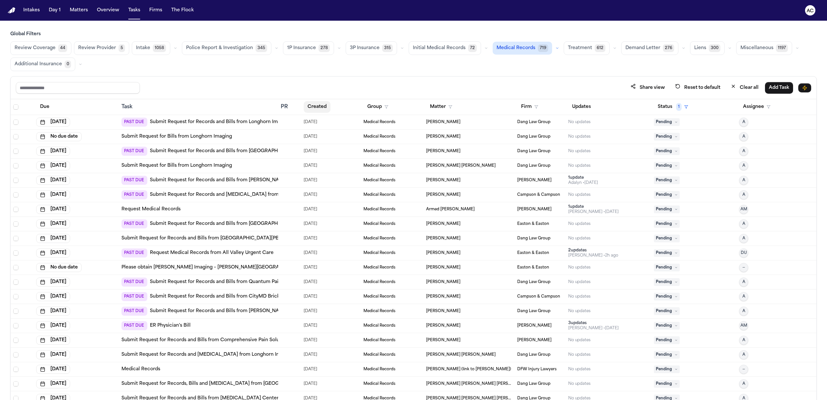
click at [309, 108] on button "Created" at bounding box center [316, 107] width 27 height 12
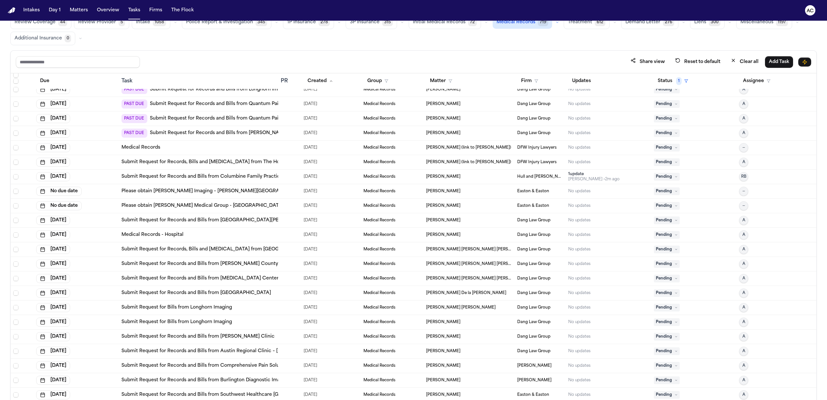
scroll to position [40, 0]
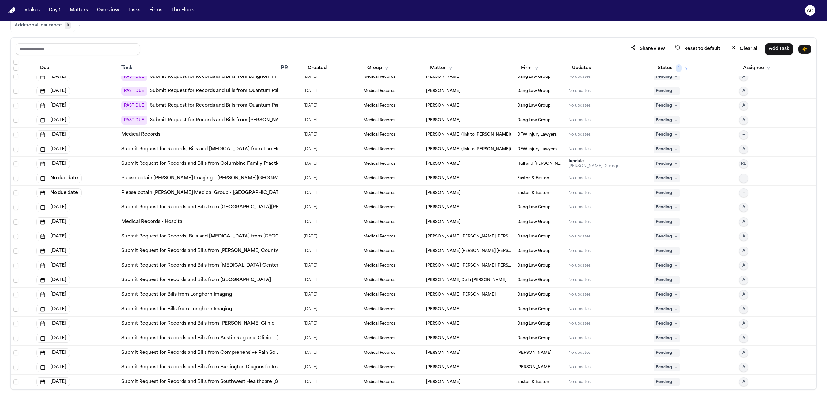
click at [4, 328] on div "Global Filters Review Coverage 44 Review Provider 5 Intake 1058 Police Report &…" at bounding box center [413, 190] width 827 height 397
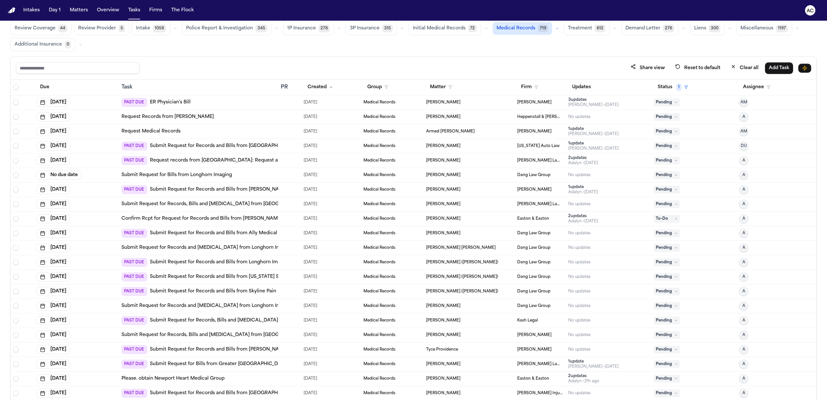
scroll to position [0, 0]
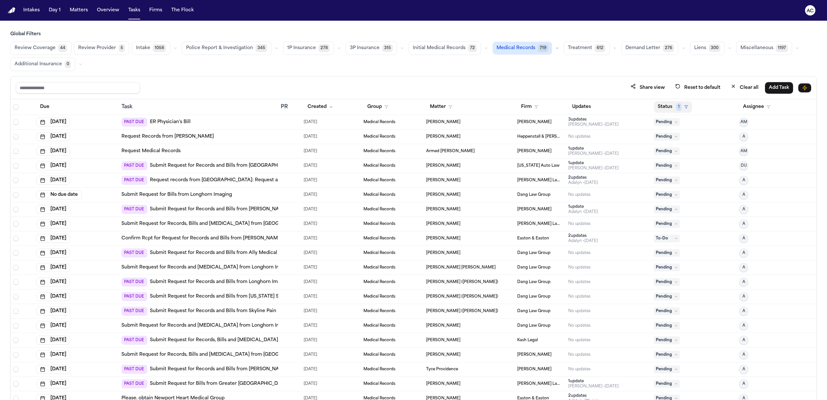
click at [663, 104] on button "Status 1" at bounding box center [672, 107] width 38 height 12
click at [673, 177] on div "Blocked" at bounding box center [687, 175] width 54 height 8
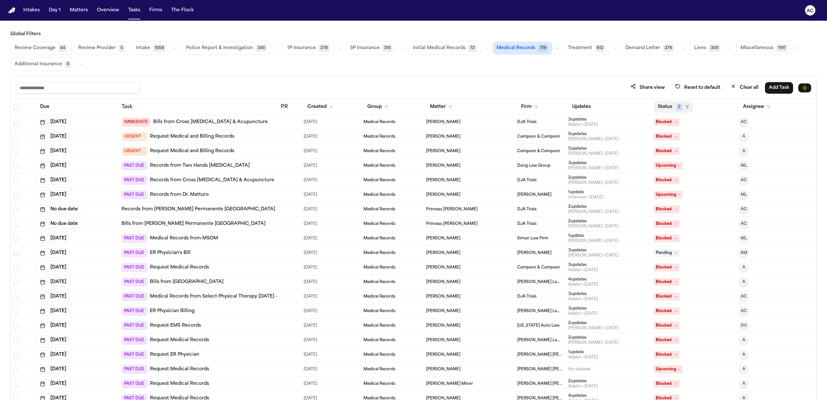
click at [660, 106] on button "Status 2" at bounding box center [672, 107] width 39 height 12
click at [672, 161] on div "Pending" at bounding box center [687, 164] width 54 height 8
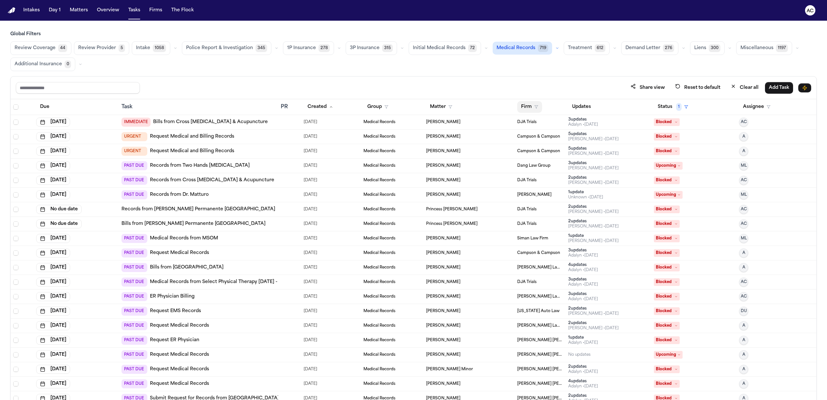
click at [524, 107] on button "Firm" at bounding box center [529, 107] width 25 height 12
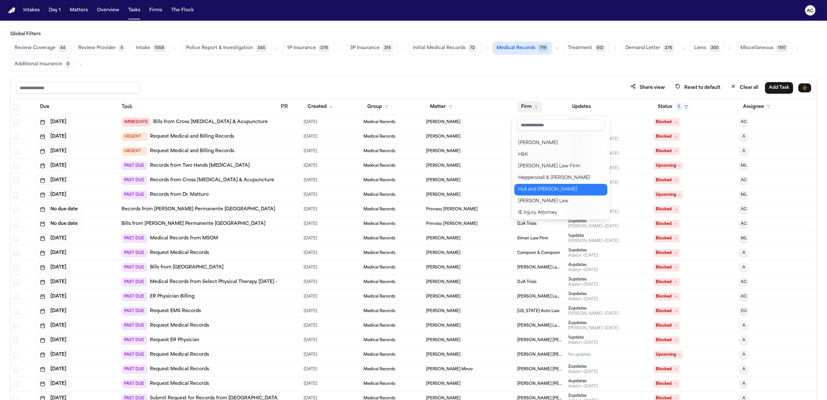
scroll to position [301, 0]
click at [547, 177] on div "[PERSON_NAME] Law Firm" at bounding box center [560, 178] width 85 height 8
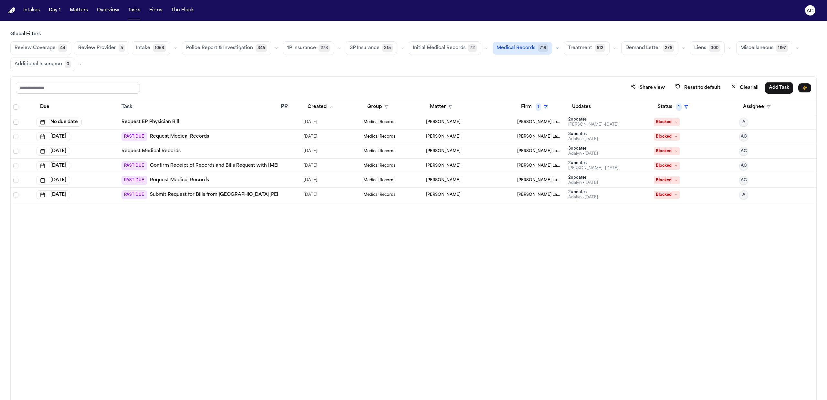
click at [170, 137] on link "Request Medical Records" at bounding box center [179, 136] width 59 height 6
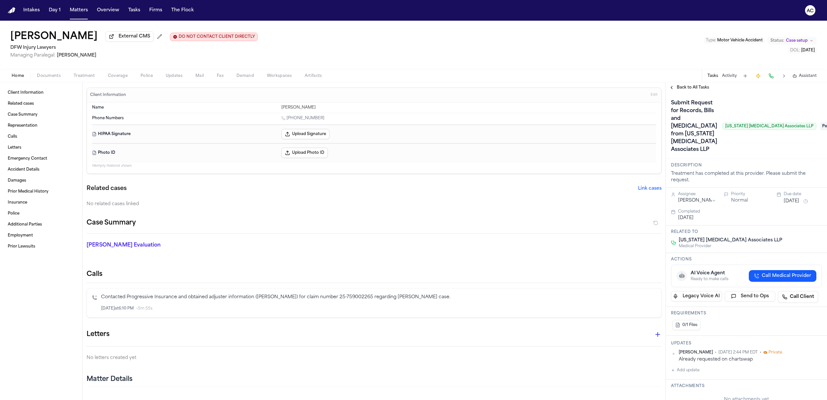
click at [53, 77] on span "Documents" at bounding box center [49, 75] width 24 height 5
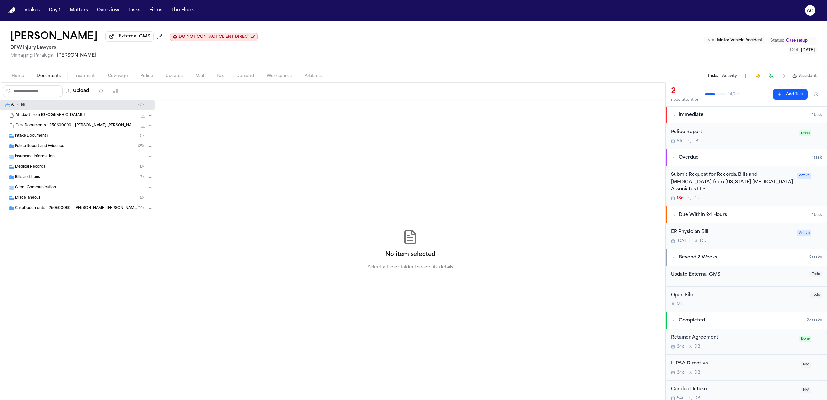
click at [53, 180] on div "Bills and Liens ( 6 )" at bounding box center [84, 177] width 139 height 6
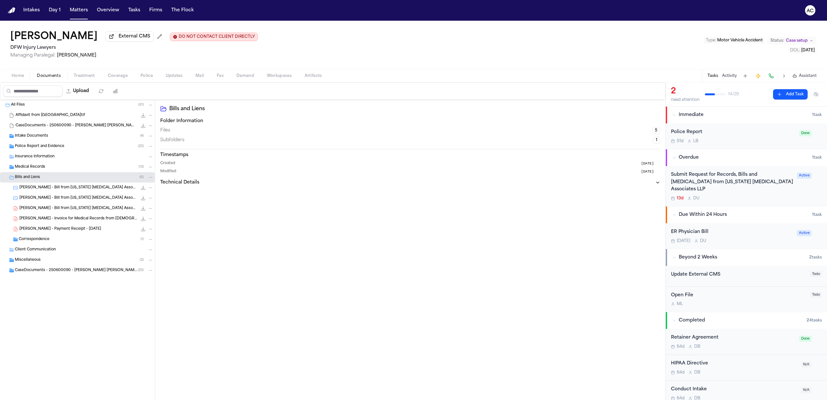
click at [91, 209] on span "D. Fernandez - Bill from Texas Radiology Associates - DOS 6.5.25" at bounding box center [78, 208] width 118 height 5
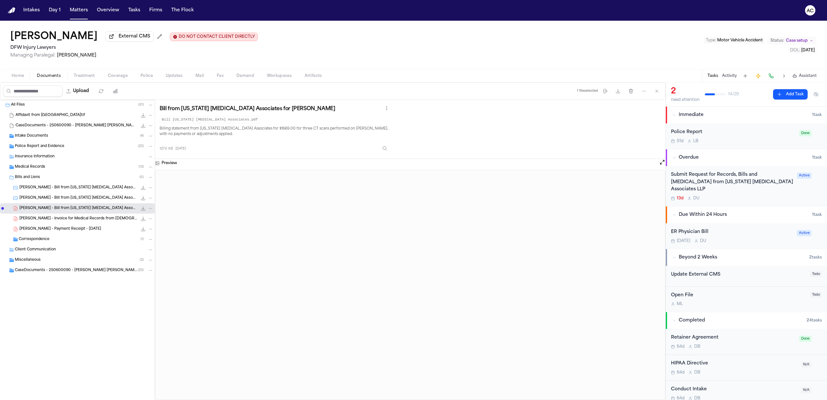
click at [91, 231] on span "D. Fernandez - Payment Receipt - 7.21.25" at bounding box center [60, 228] width 82 height 5
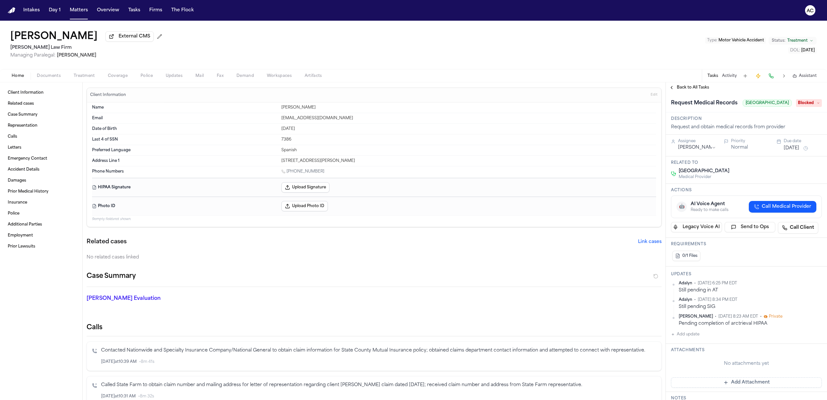
click at [689, 338] on button "Add update" at bounding box center [685, 334] width 28 height 8
click at [703, 346] on textarea "Add your update" at bounding box center [750, 339] width 138 height 13
type textarea "**********"
click at [685, 357] on button "Private" at bounding box center [683, 354] width 5 height 5
click at [806, 359] on button "Add" at bounding box center [812, 355] width 13 height 8
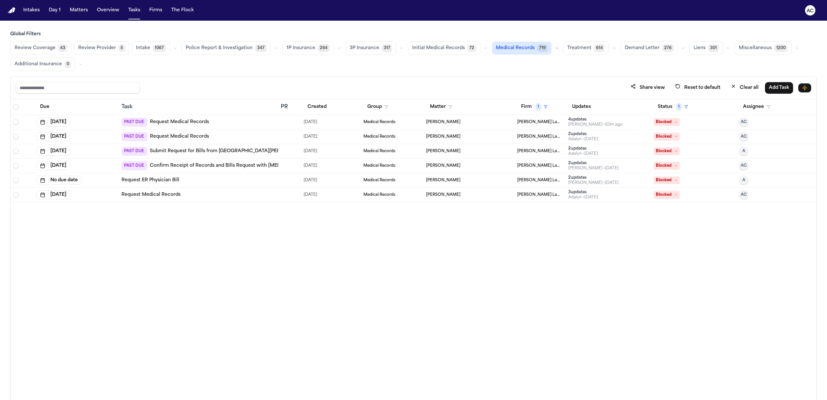
click at [178, 137] on link "Request Medical Records" at bounding box center [179, 136] width 59 height 6
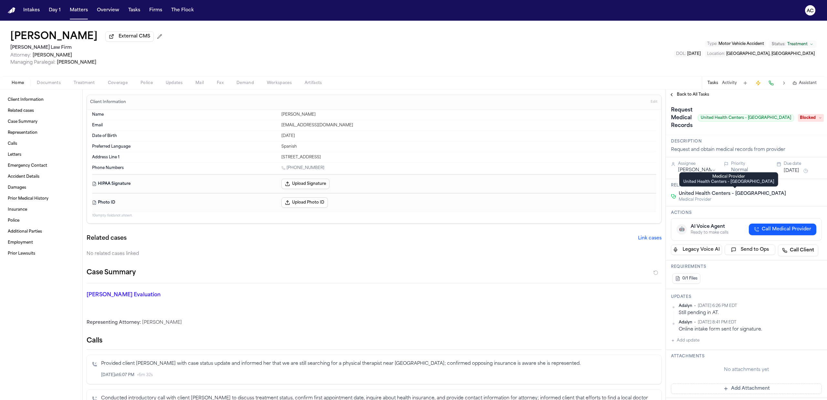
drag, startPoint x: 802, startPoint y: 193, endPoint x: 678, endPoint y: 194, distance: 124.0
click at [678, 194] on div "United Health Centers – Fresno Ashlan Health Center Medical Provider" at bounding box center [746, 196] width 151 height 12
drag, startPoint x: 801, startPoint y: 148, endPoint x: 667, endPoint y: 150, distance: 133.7
click at [667, 150] on div "Description Request and obtain medical records from provider" at bounding box center [745, 146] width 161 height 22
click at [810, 148] on div "Request and obtain medical records from provider" at bounding box center [746, 150] width 151 height 6
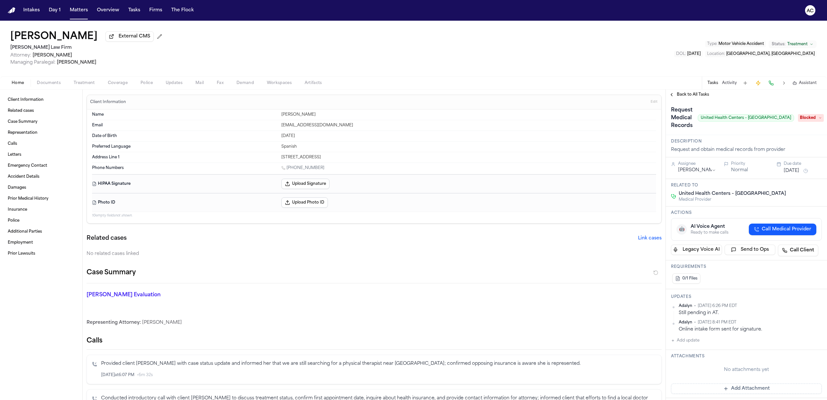
click at [78, 80] on span "Treatment" at bounding box center [84, 82] width 21 height 5
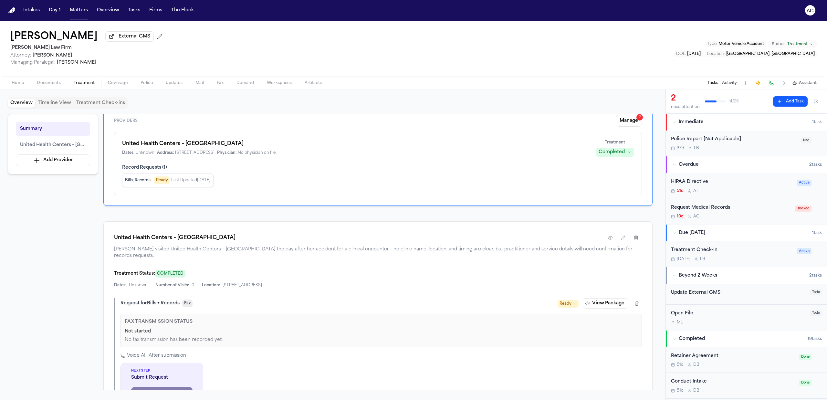
scroll to position [43, 0]
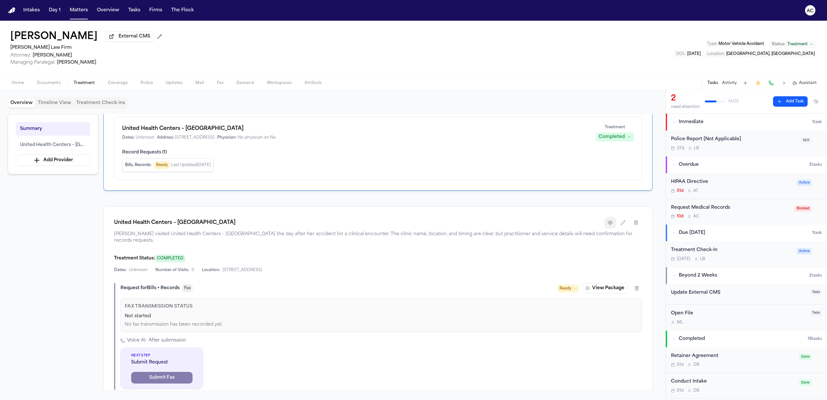
click at [610, 224] on icon "button" at bounding box center [609, 222] width 5 height 5
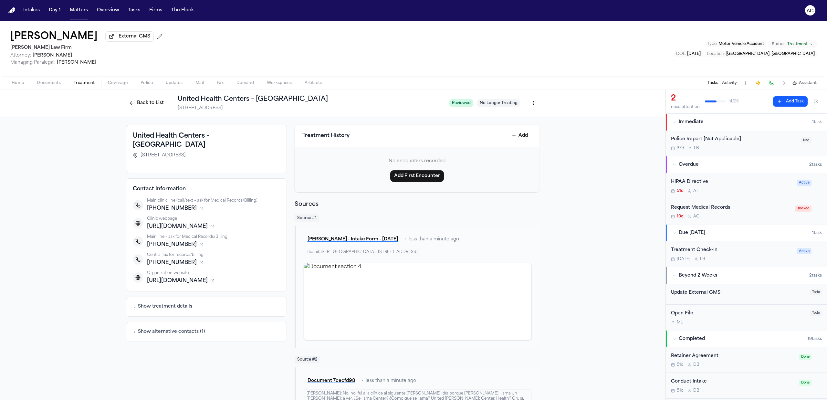
drag, startPoint x: 166, startPoint y: 143, endPoint x: 209, endPoint y: 134, distance: 44.5
click at [209, 134] on h3 "United Health Centers – Fresno Ashlan Health Center" at bounding box center [206, 140] width 147 height 18
copy h3 "Fresno Ashlan Health Center"
drag, startPoint x: 182, startPoint y: 208, endPoint x: 149, endPoint y: 212, distance: 33.8
click at [149, 212] on div "+15594245863" at bounding box center [213, 208] width 133 height 8
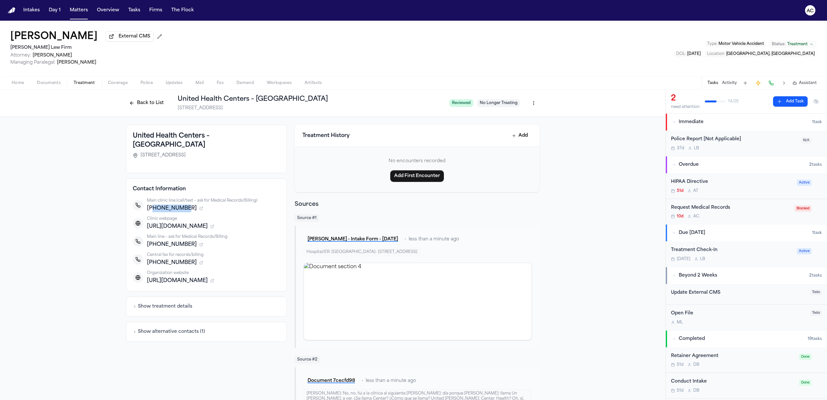
copy span "5594245863"
drag, startPoint x: 181, startPoint y: 263, endPoint x: 150, endPoint y: 262, distance: 31.0
click at [150, 262] on span "+15596466614" at bounding box center [172, 263] width 50 height 8
copy span "5596466614"
drag, startPoint x: 220, startPoint y: 157, endPoint x: 136, endPoint y: 154, distance: 83.7
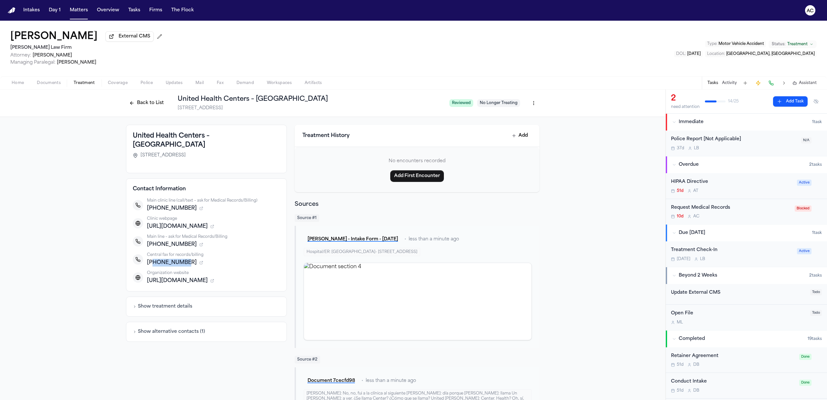
click at [136, 154] on div "2848 W Ashlan Ave, Fresno, CA 93705" at bounding box center [206, 155] width 147 height 6
copy span "2848 W Ashlan Ave, Fresno, CA 93705"
click at [704, 208] on div "Request Medical Records" at bounding box center [731, 207] width 120 height 7
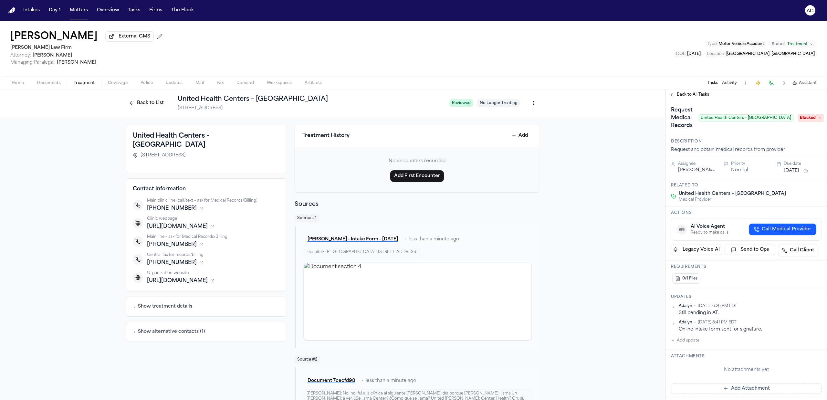
click at [140, 103] on button "Back to List" at bounding box center [146, 103] width 41 height 10
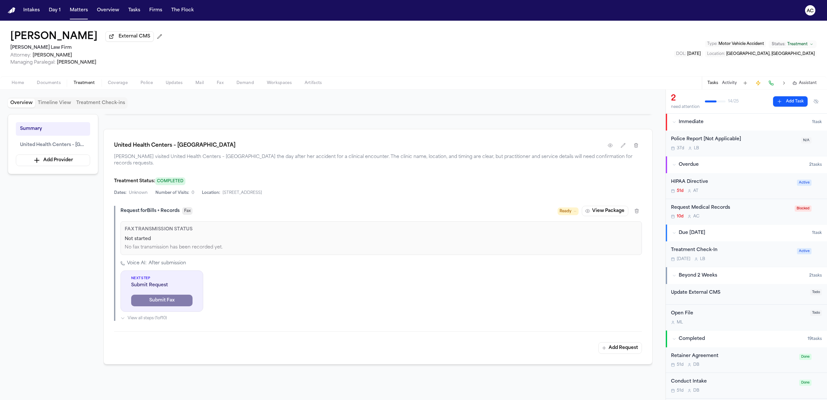
scroll to position [129, 0]
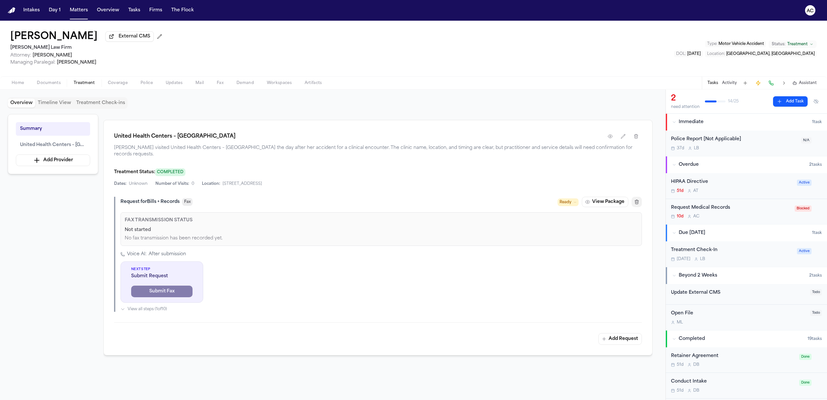
click at [637, 201] on icon "button" at bounding box center [637, 202] width 4 height 4
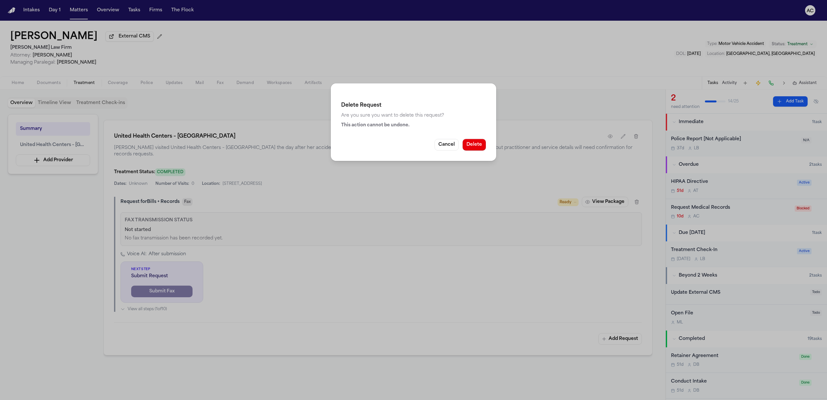
click at [470, 141] on button "Delete" at bounding box center [473, 145] width 23 height 12
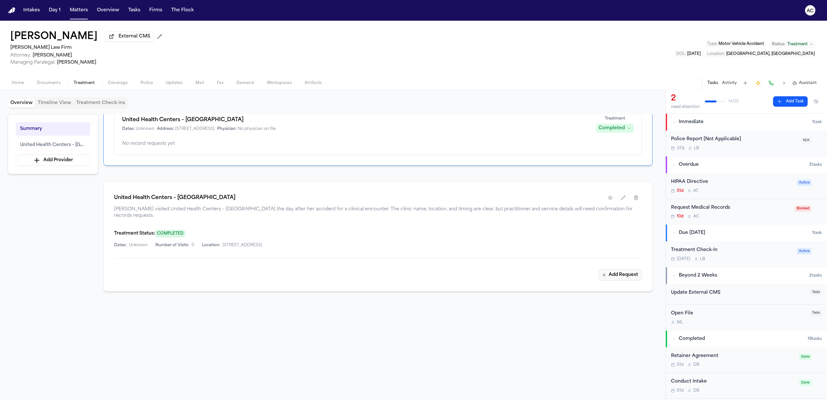
click at [624, 274] on button "Add Request" at bounding box center [620, 275] width 44 height 12
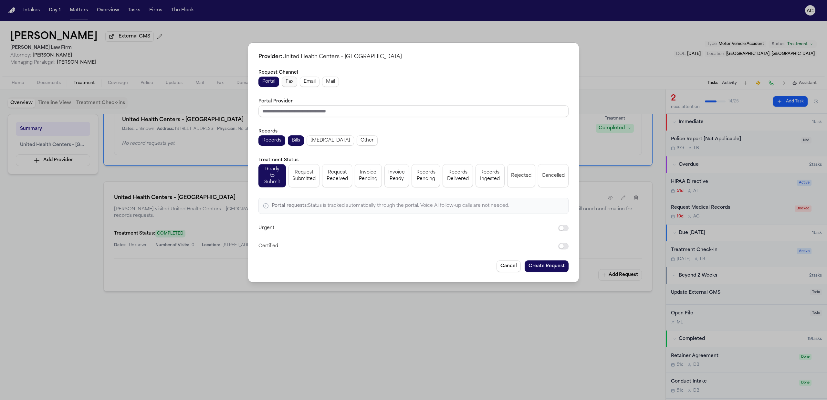
click at [293, 83] on span "Fax" at bounding box center [289, 81] width 8 height 6
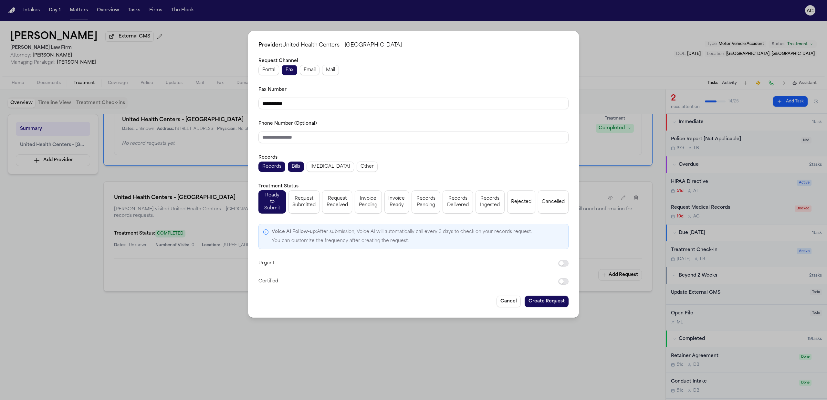
drag, startPoint x: 307, startPoint y: 102, endPoint x: 233, endPoint y: 101, distance: 74.6
click at [233, 101] on div "**********" at bounding box center [413, 200] width 827 height 400
paste input "**"
type input "**********"
click at [303, 136] on input "Phone Number (Optional)" at bounding box center [413, 137] width 310 height 12
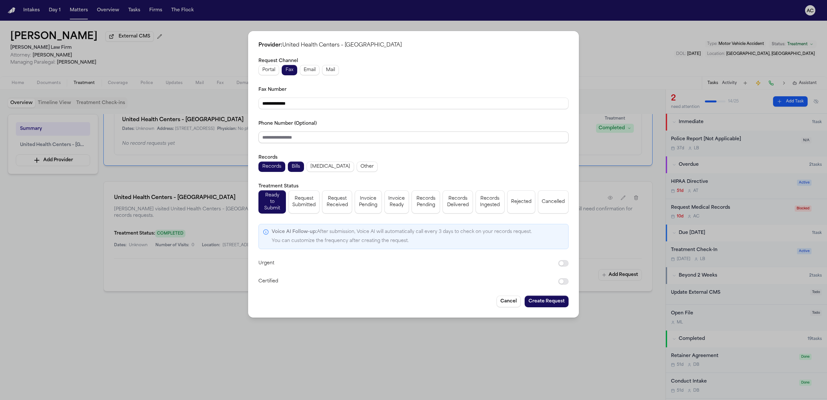
paste input "**********"
type input "**********"
click at [316, 169] on span "Radiology" at bounding box center [330, 166] width 40 height 6
drag, startPoint x: 309, startPoint y: 203, endPoint x: 312, endPoint y: 203, distance: 3.2
click at [310, 203] on span "Request Submitted" at bounding box center [303, 201] width 23 height 13
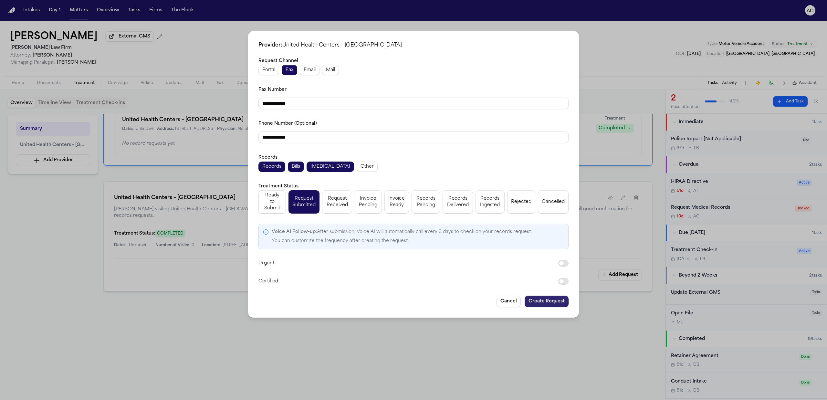
click at [556, 298] on button "Create Request" at bounding box center [546, 301] width 44 height 12
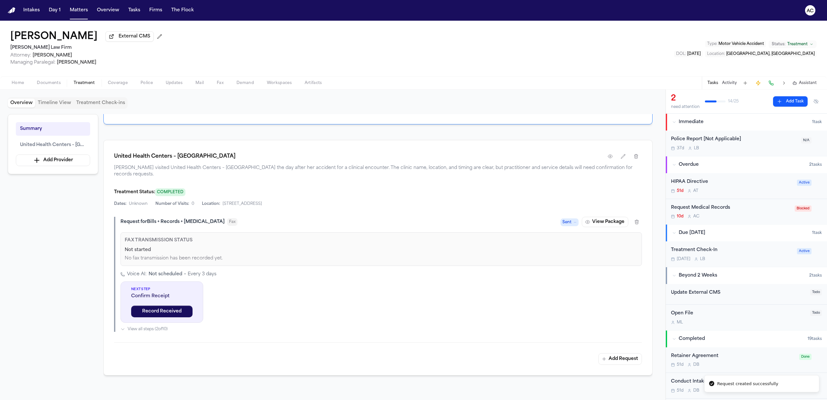
scroll to position [108, 0]
click at [592, 221] on button "View Package" at bounding box center [604, 222] width 46 height 10
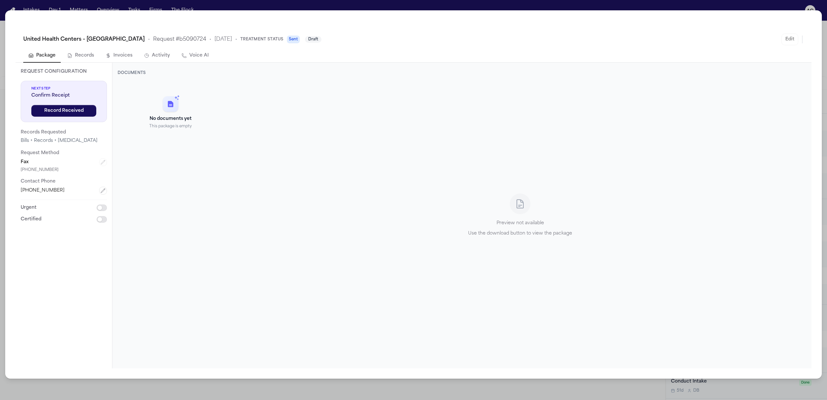
click at [732, 3] on div "United Health Centers – Fresno Ashlan Health Center • Request # b5090724 • 10/9…" at bounding box center [413, 200] width 827 height 400
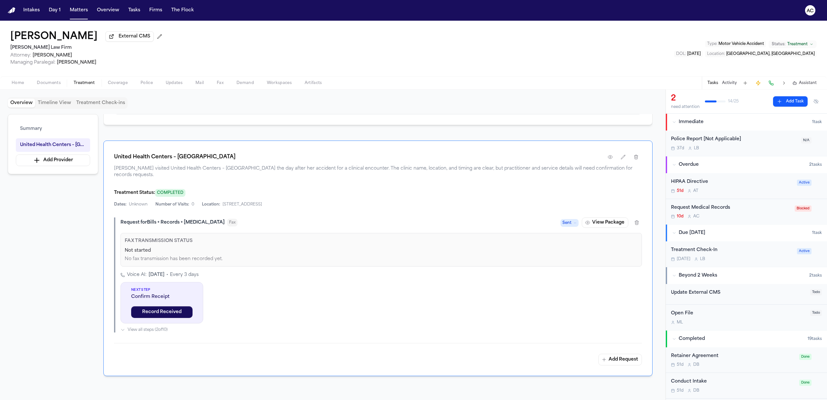
click at [706, 207] on div "Request Medical Records" at bounding box center [731, 207] width 120 height 7
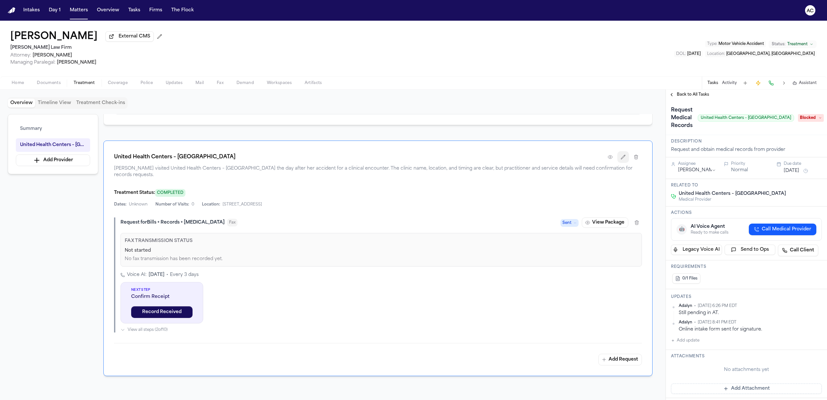
click at [623, 158] on icon "button" at bounding box center [622, 156] width 5 height 5
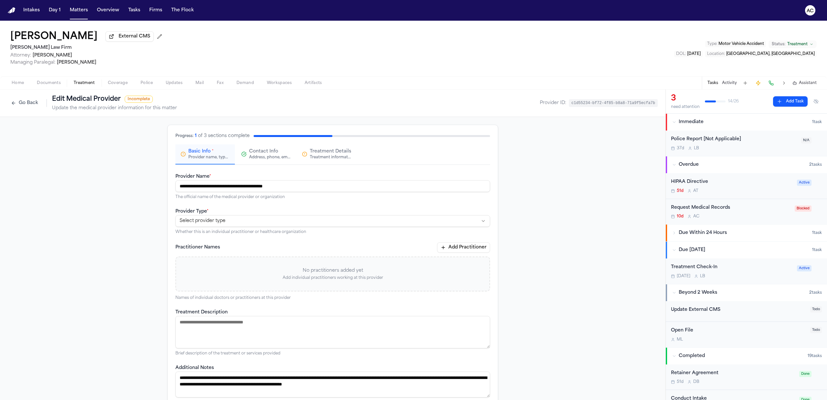
drag, startPoint x: 4, startPoint y: 105, endPoint x: 24, endPoint y: 101, distance: 19.7
click at [7, 105] on div "Go Back Edit Medical Provider Incomplete Update the medical provider informatio…" at bounding box center [332, 102] width 665 height 27
click at [24, 101] on button "Go Back" at bounding box center [25, 103] width 34 height 10
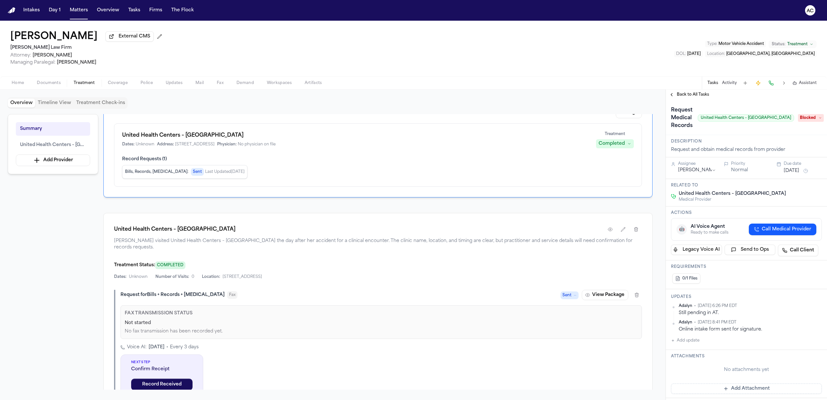
scroll to position [86, 0]
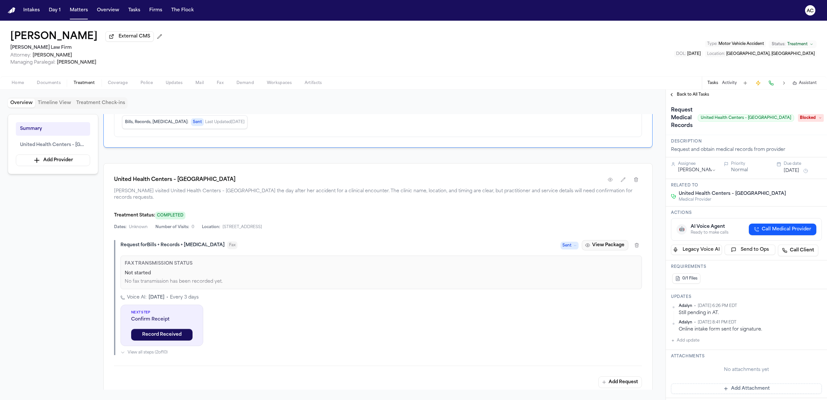
click at [602, 247] on button "View Package" at bounding box center [604, 245] width 46 height 10
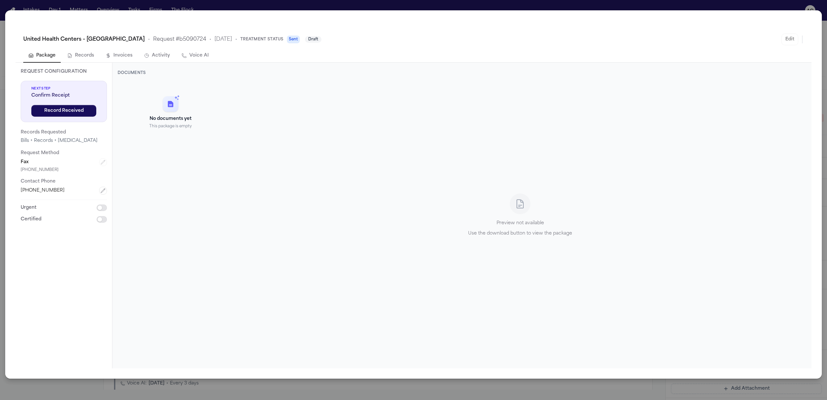
click at [294, 3] on div "United Health Centers – [GEOGRAPHIC_DATA] • Request # b5090724 • [DATE] • Treat…" at bounding box center [413, 200] width 827 height 400
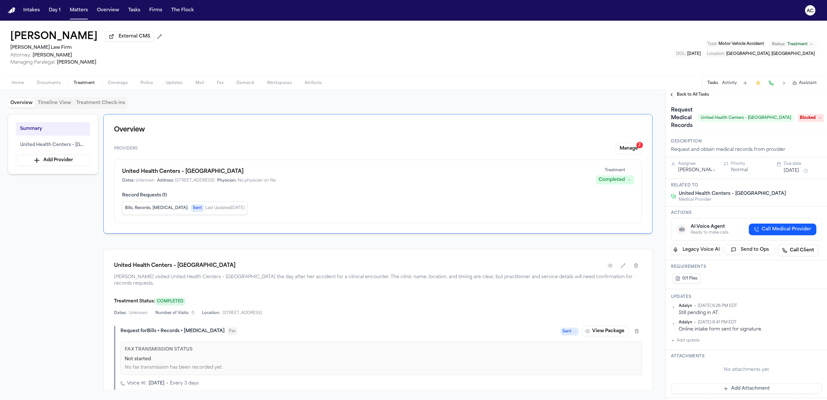
click at [809, 116] on div "Request Medical Records United Health Centers – [GEOGRAPHIC_DATA] Blocked" at bounding box center [746, 118] width 151 height 26
click at [816, 118] on span "Blocked" at bounding box center [810, 118] width 26 height 8
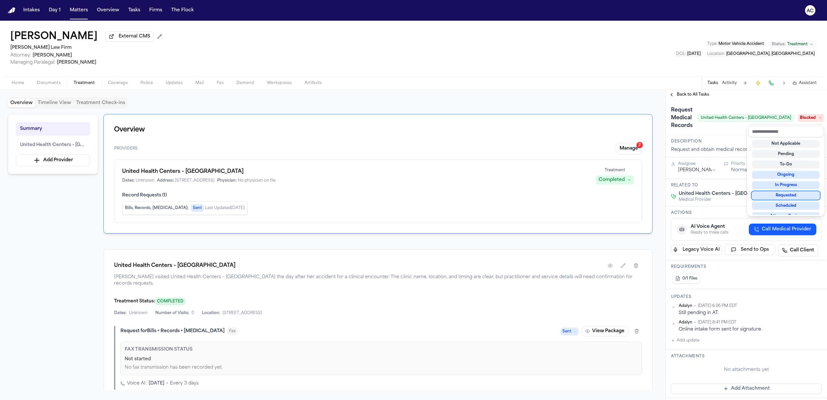
click at [788, 194] on div "Requested" at bounding box center [785, 195] width 67 height 8
click at [691, 342] on div "**********" at bounding box center [745, 347] width 161 height 494
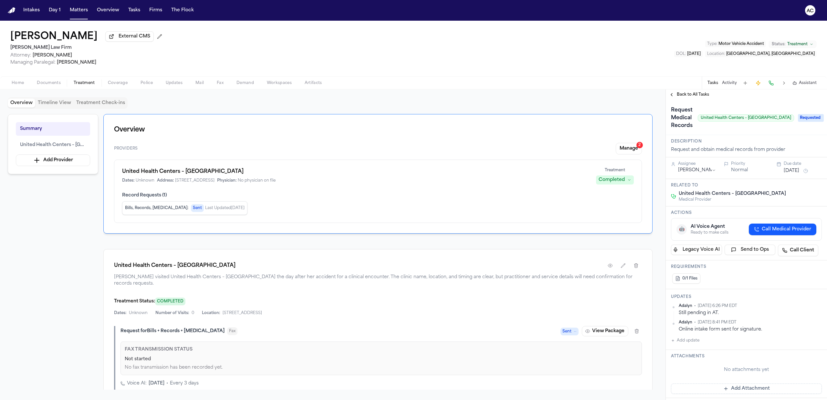
click at [691, 342] on button "Add update" at bounding box center [685, 340] width 28 height 8
click at [685, 362] on button "Private" at bounding box center [683, 360] width 5 height 5
drag, startPoint x: 692, startPoint y: 346, endPoint x: 695, endPoint y: 339, distance: 8.4
click at [694, 345] on textarea "Add your update" at bounding box center [750, 345] width 138 height 13
type textarea "**********"
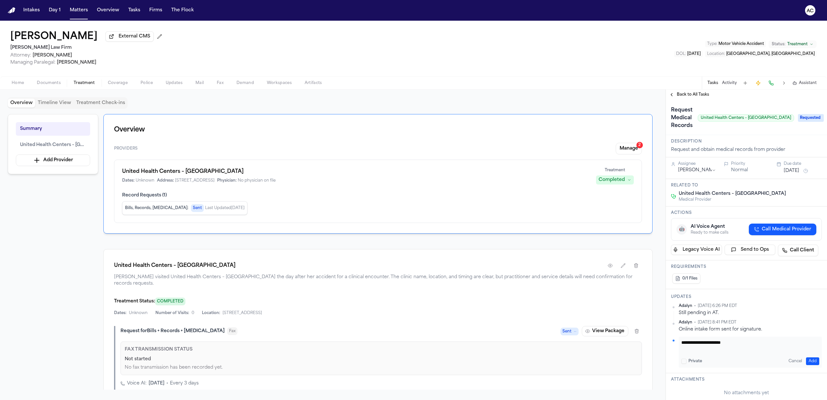
click at [806, 361] on button "Add" at bounding box center [812, 361] width 13 height 8
